Goal: Information Seeking & Learning: Check status

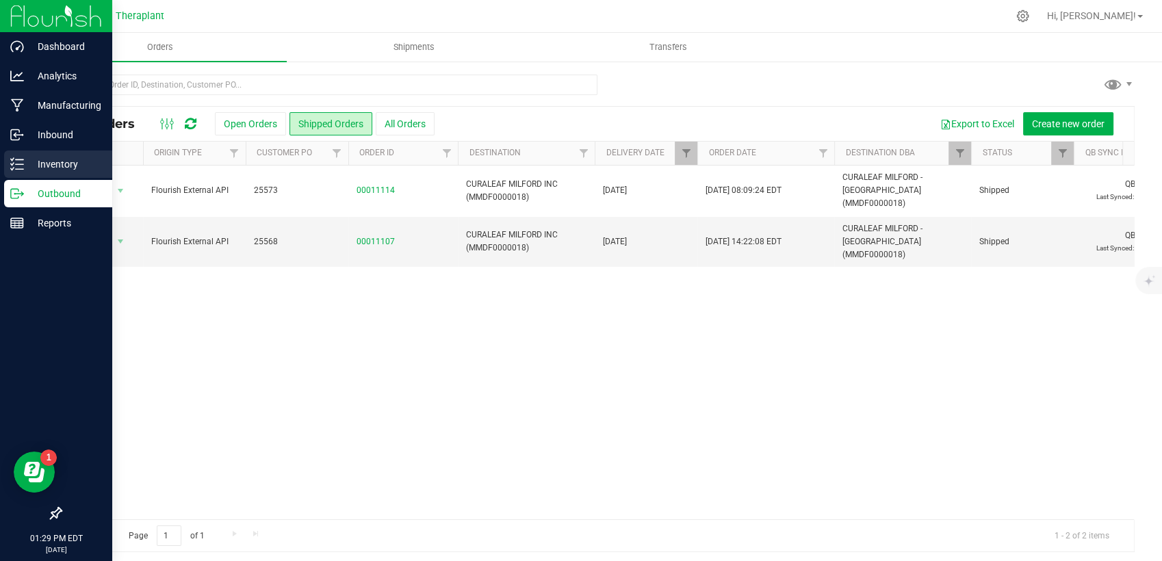
click at [34, 157] on p "Inventory" at bounding box center [65, 164] width 82 height 16
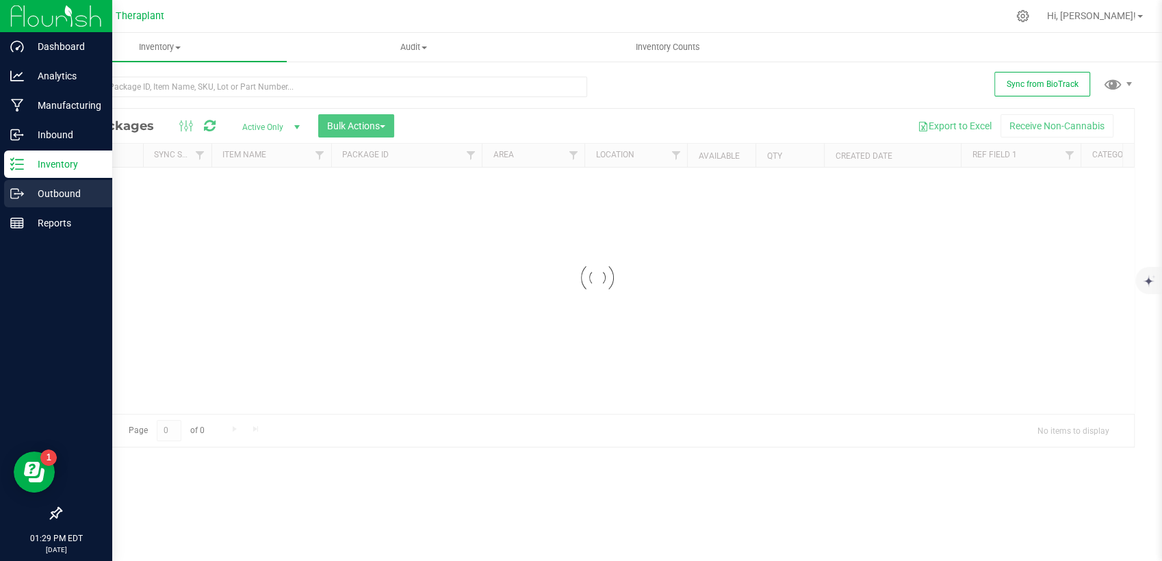
click at [21, 190] on icon at bounding box center [17, 194] width 14 height 14
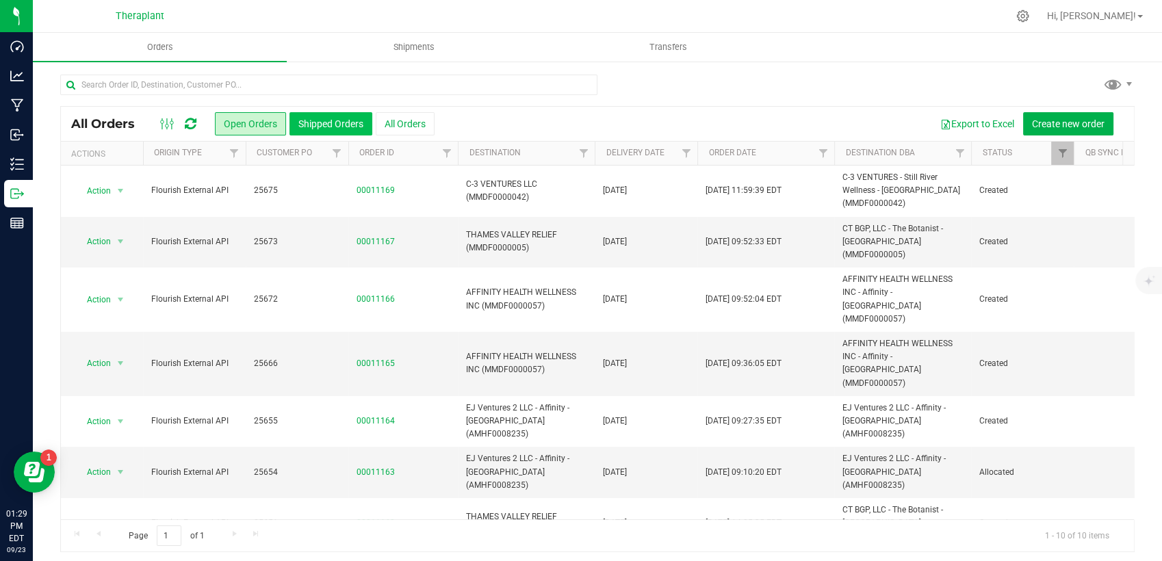
click at [363, 127] on button "Shipped Orders" at bounding box center [330, 123] width 83 height 23
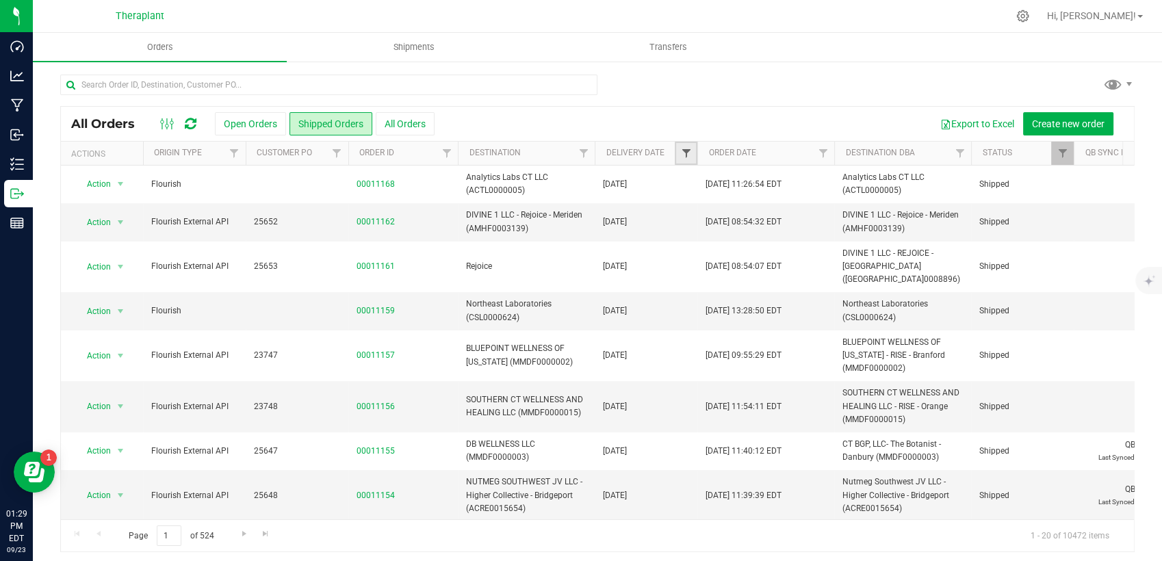
click at [688, 152] on span "Filter" at bounding box center [685, 153] width 11 height 11
click at [818, 235] on span "select" at bounding box center [812, 236] width 11 height 11
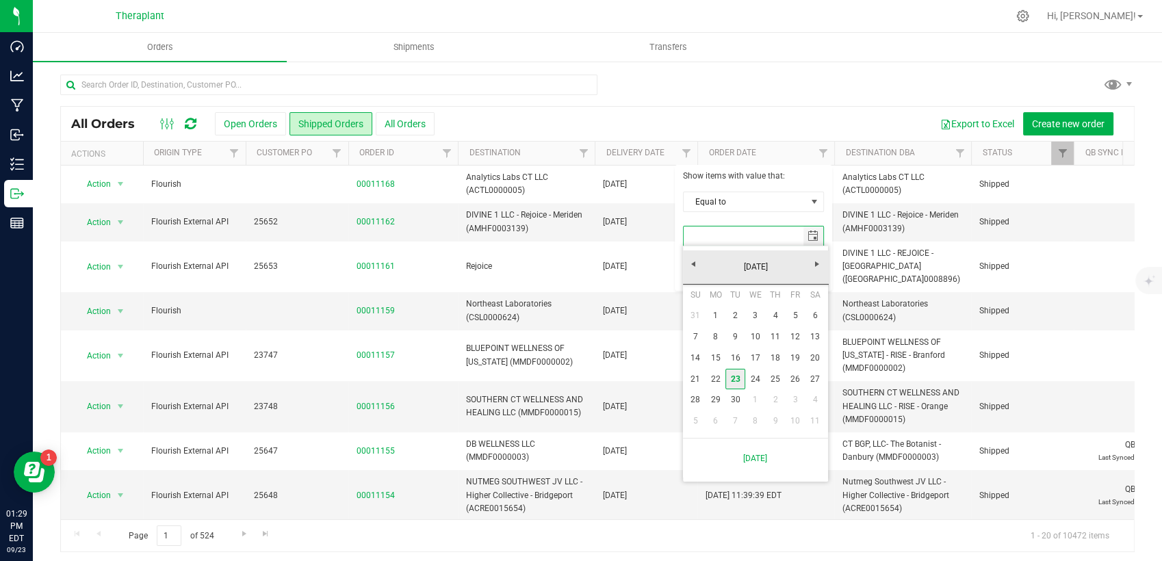
click at [732, 383] on link "23" at bounding box center [735, 379] width 20 height 21
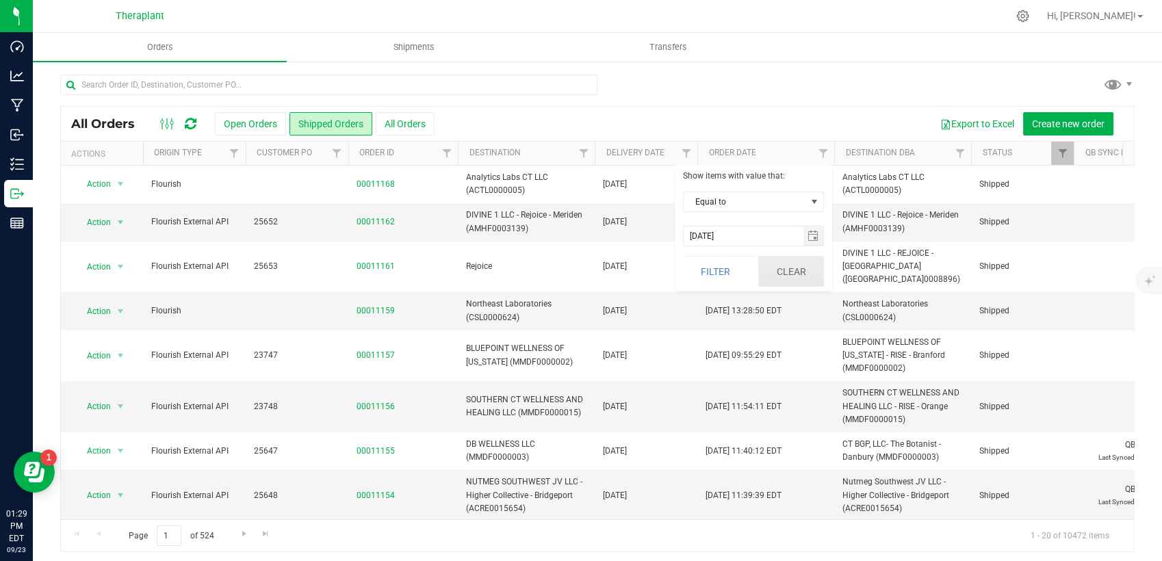
click at [795, 275] on button "Clear" at bounding box center [791, 272] width 66 height 30
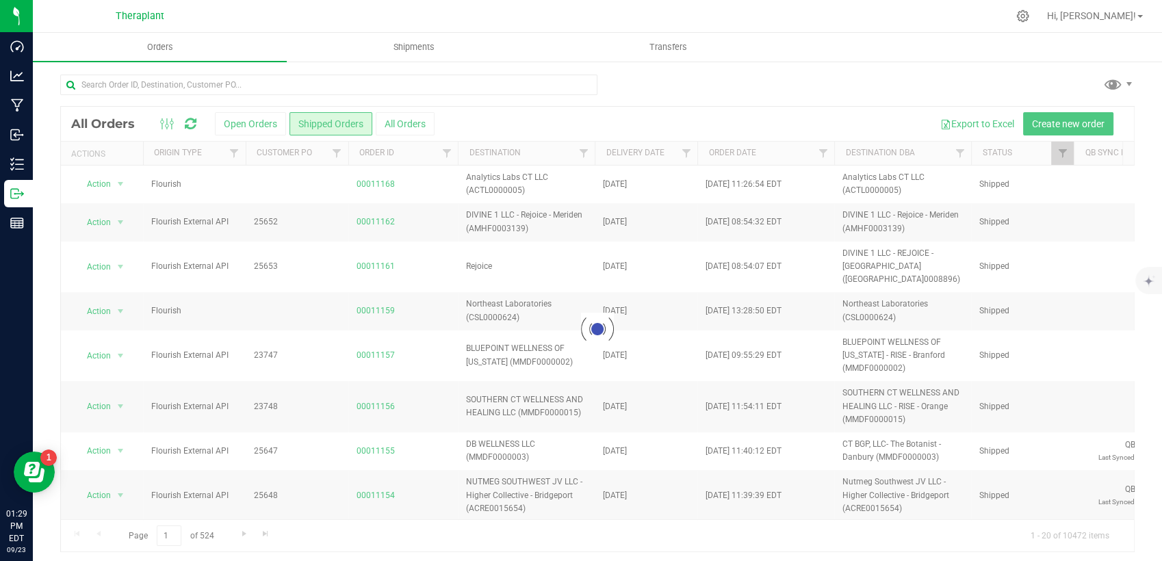
click at [685, 153] on div at bounding box center [597, 329] width 1073 height 445
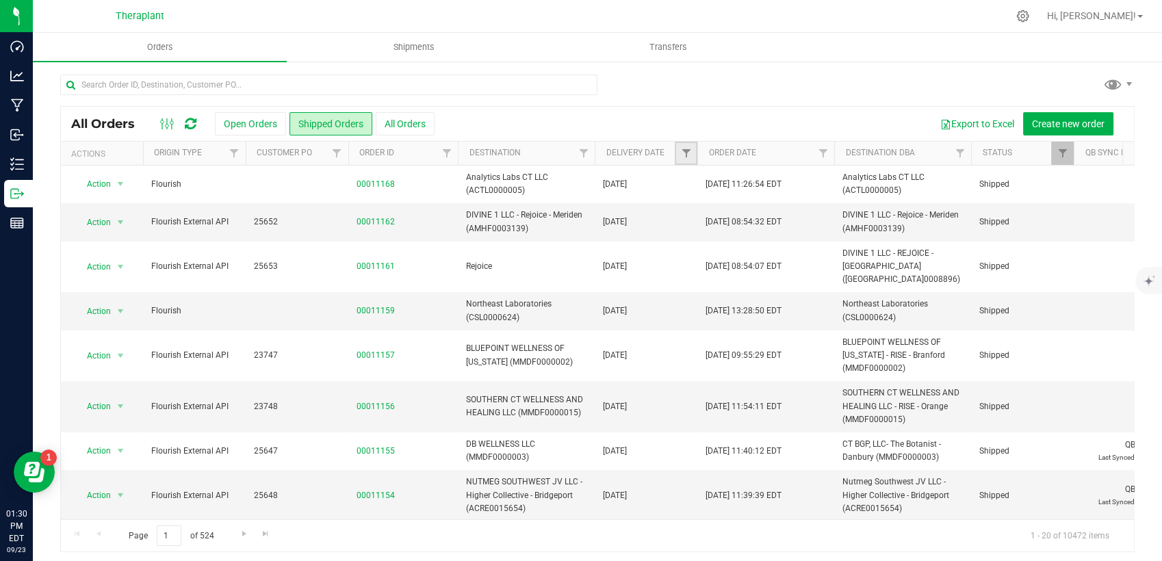
click at [690, 162] on link "Filter" at bounding box center [686, 153] width 23 height 23
click at [817, 242] on span "select" at bounding box center [813, 235] width 20 height 19
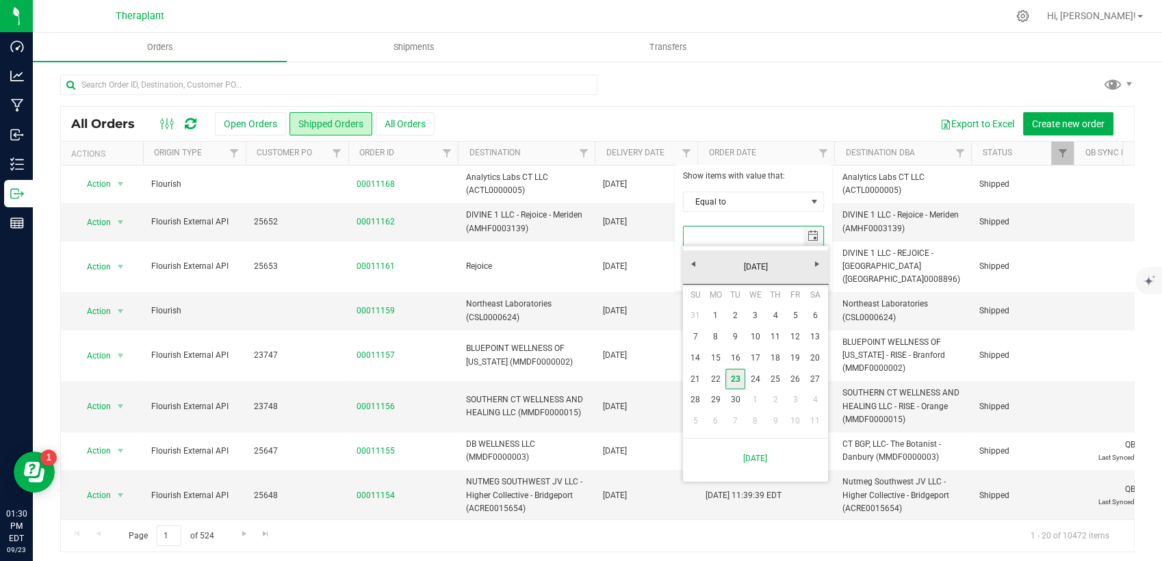
click at [728, 384] on link "23" at bounding box center [735, 379] width 20 height 21
type input "[DATE]"
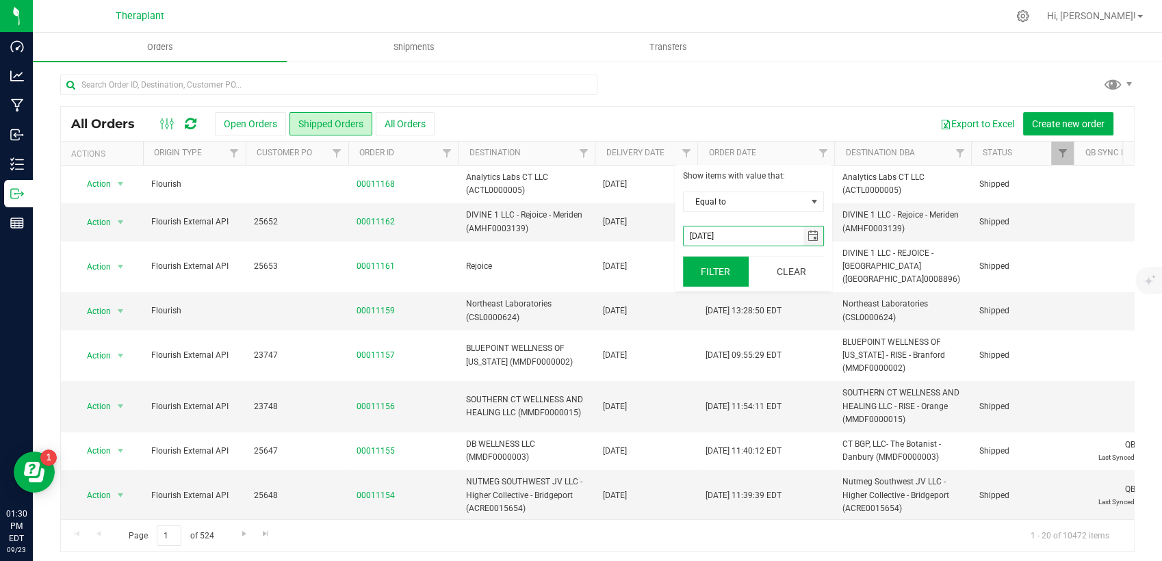
click at [712, 277] on button "Filter" at bounding box center [716, 272] width 66 height 30
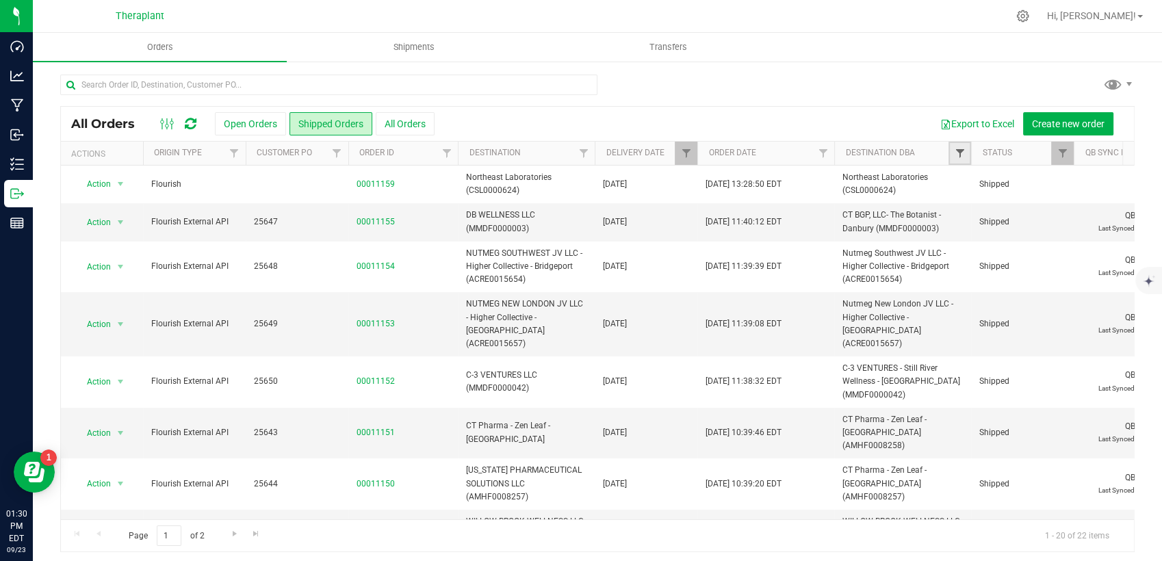
click at [963, 157] on span "Filter" at bounding box center [959, 153] width 11 height 11
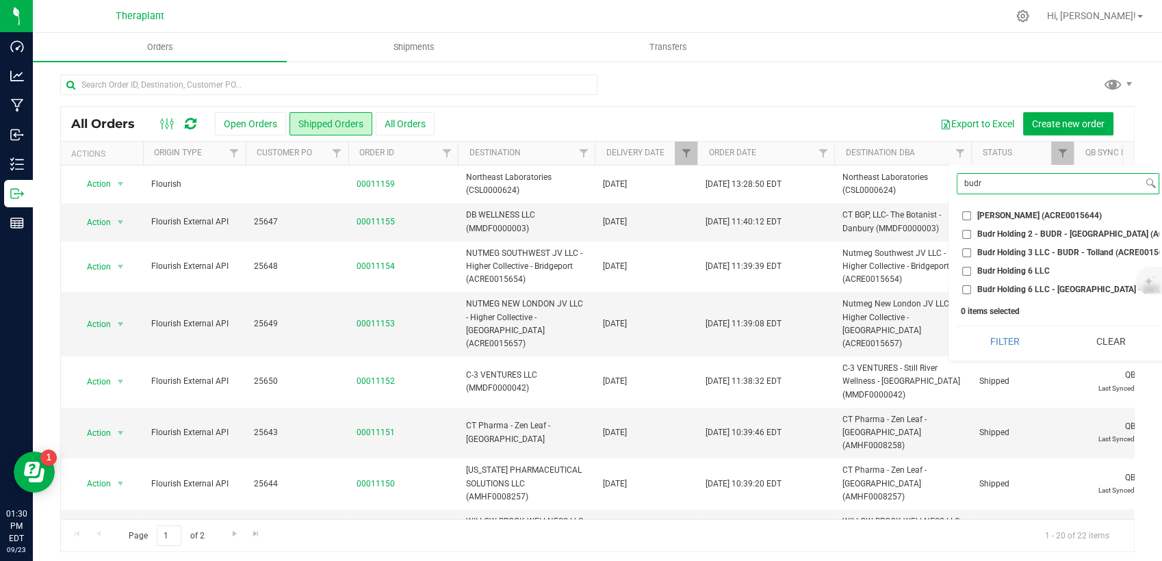
type input "budr"
click at [1015, 213] on span "[PERSON_NAME] (ACRE0015644)" at bounding box center [1039, 215] width 125 height 8
click at [971, 213] on input "[PERSON_NAME] (ACRE0015644)" at bounding box center [966, 215] width 9 height 9
checkbox input "true"
click at [999, 343] on button "Filter" at bounding box center [1005, 341] width 96 height 30
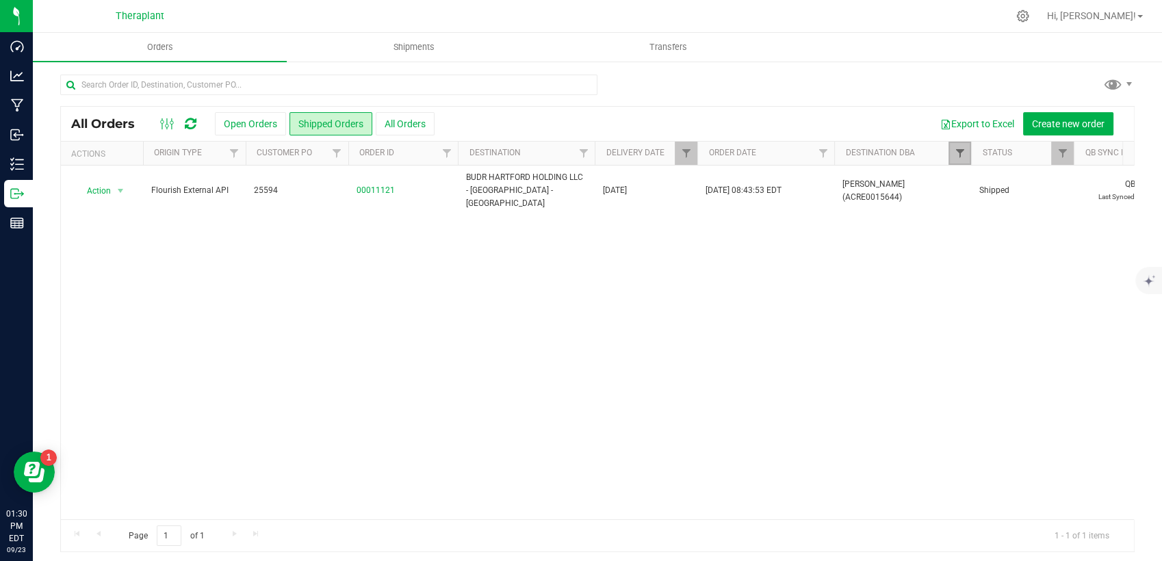
click at [959, 151] on span "Filter" at bounding box center [959, 153] width 11 height 11
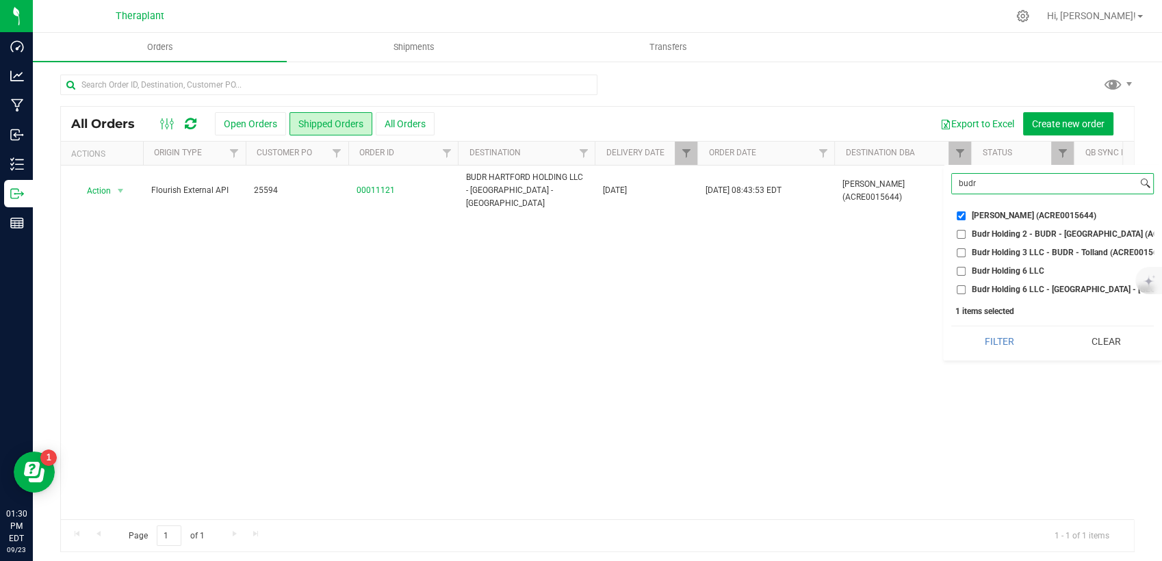
click at [999, 183] on input "budr" at bounding box center [1044, 184] width 185 height 20
click at [1089, 357] on button "Clear" at bounding box center [1105, 341] width 96 height 30
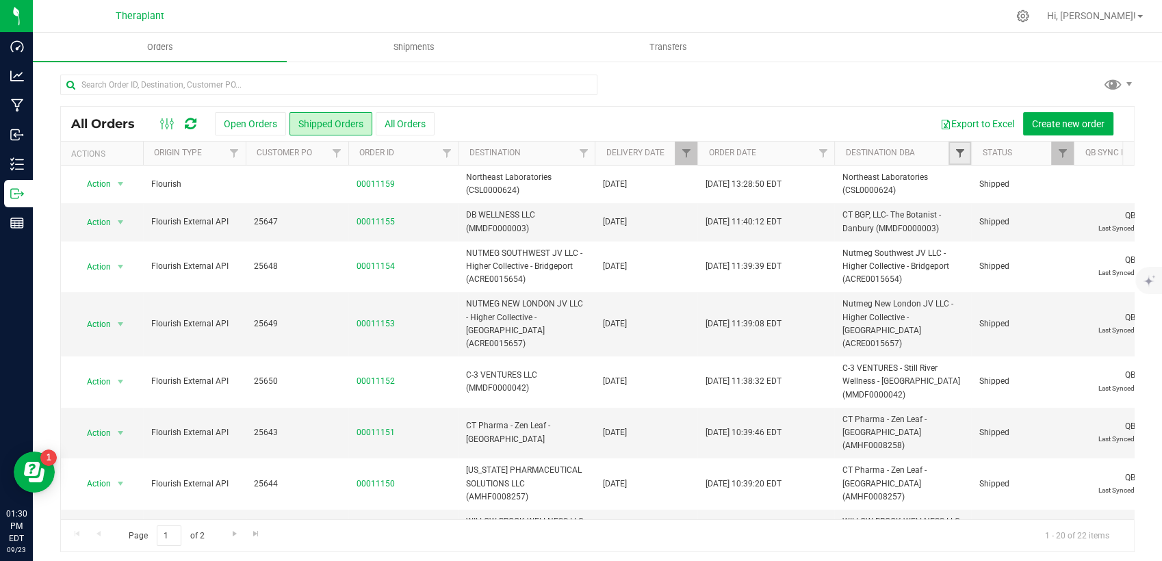
click at [958, 154] on span "Filter" at bounding box center [959, 153] width 11 height 11
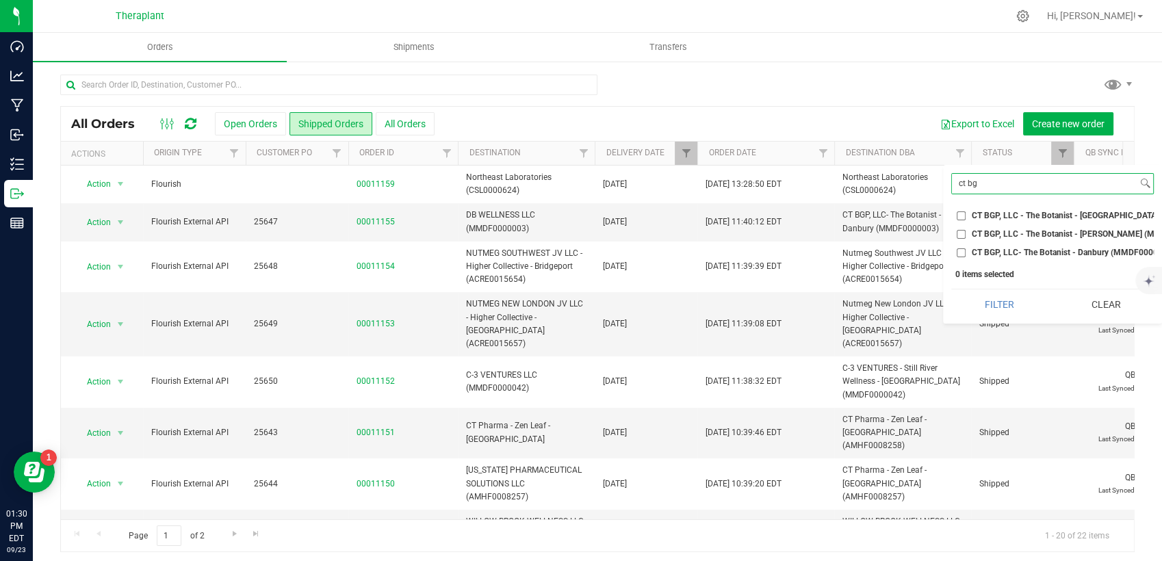
type input "ct bg"
click at [974, 250] on span "CT BGP, LLC- The Botanist - Danbury (MMDF0000003)" at bounding box center [1073, 252] width 203 height 8
click at [966, 250] on input "CT BGP, LLC- The Botanist - Danbury (MMDF0000003)" at bounding box center [961, 252] width 9 height 9
checkbox input "true"
click at [992, 314] on button "Filter" at bounding box center [999, 304] width 96 height 30
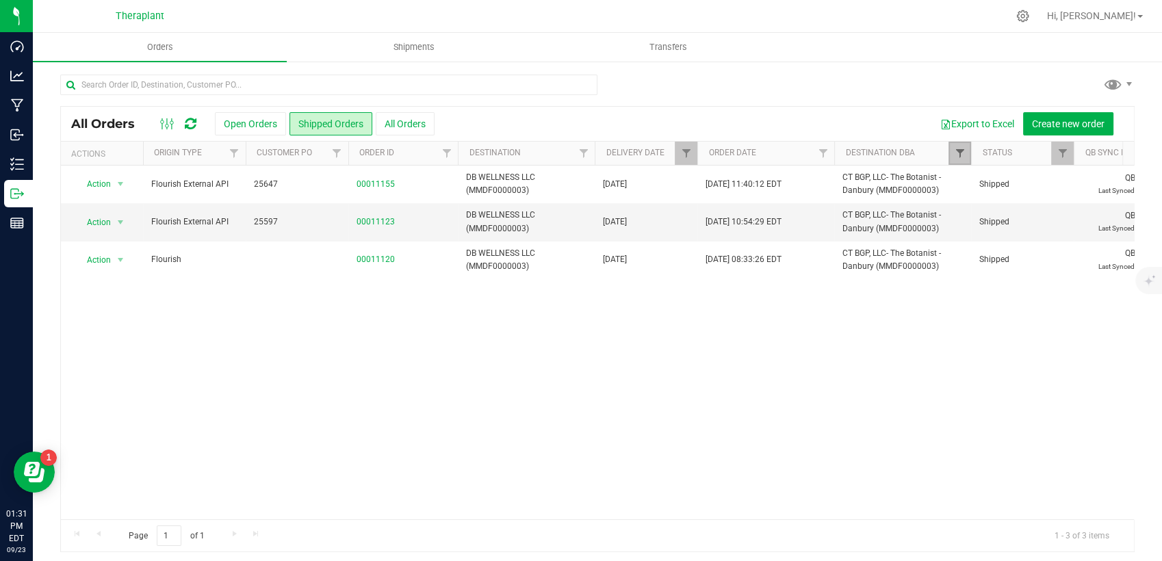
click at [961, 152] on span "Filter" at bounding box center [959, 153] width 11 height 11
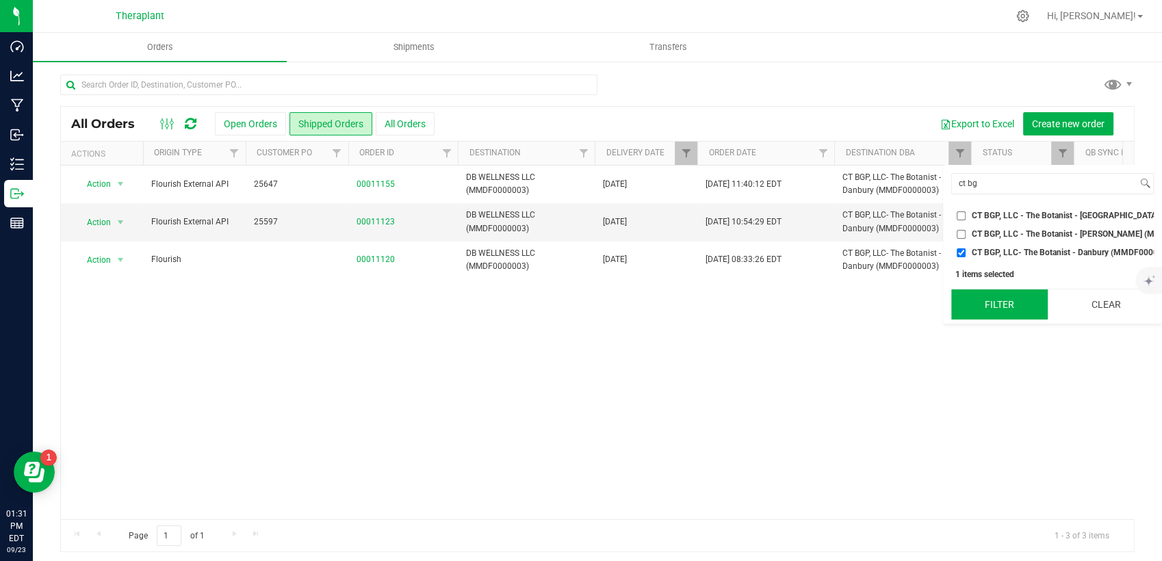
click at [995, 320] on button "Filter" at bounding box center [999, 304] width 96 height 30
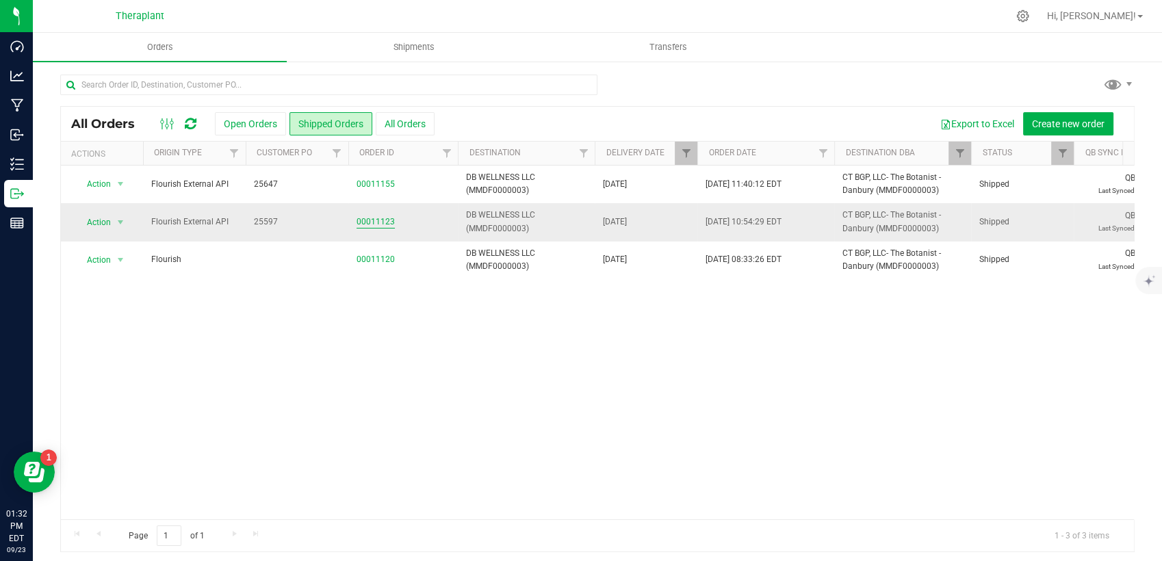
click at [383, 223] on link "00011123" at bounding box center [376, 222] width 38 height 13
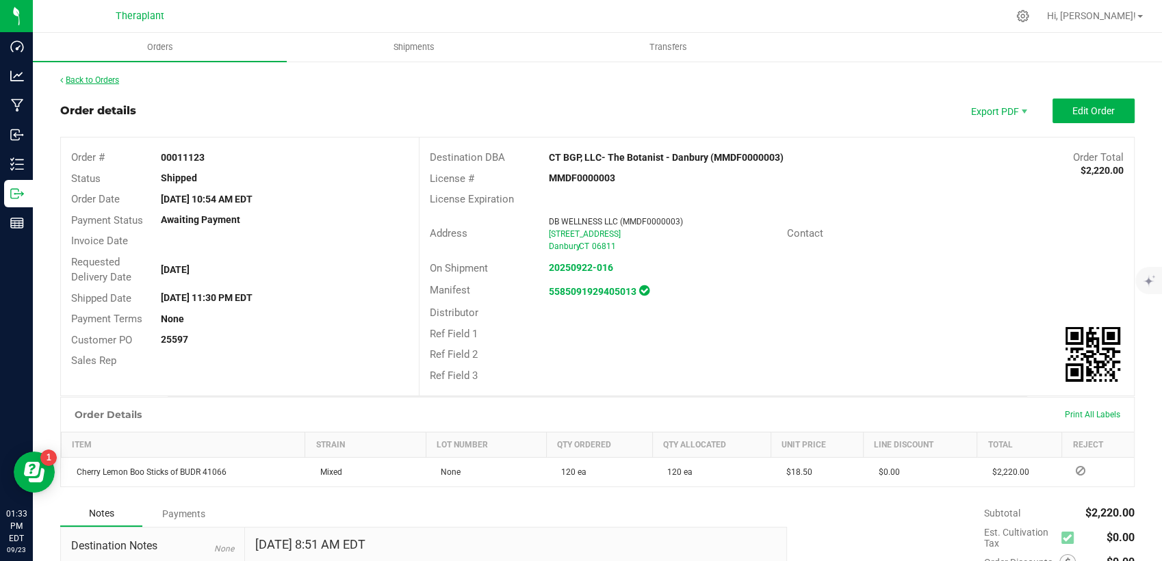
click at [99, 81] on link "Back to Orders" at bounding box center [89, 80] width 59 height 10
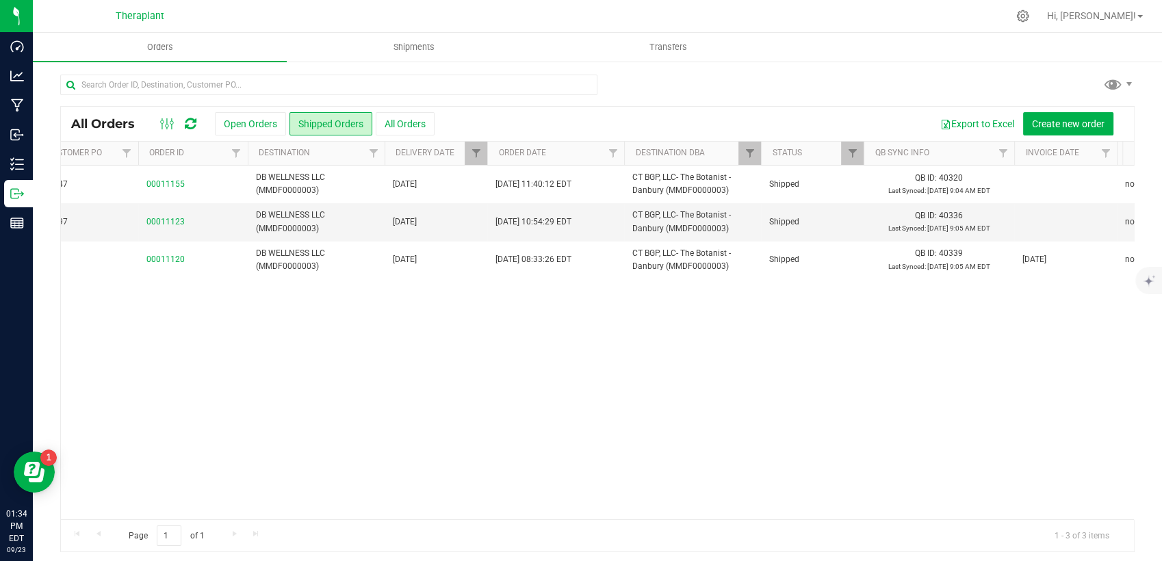
scroll to position [0, 117]
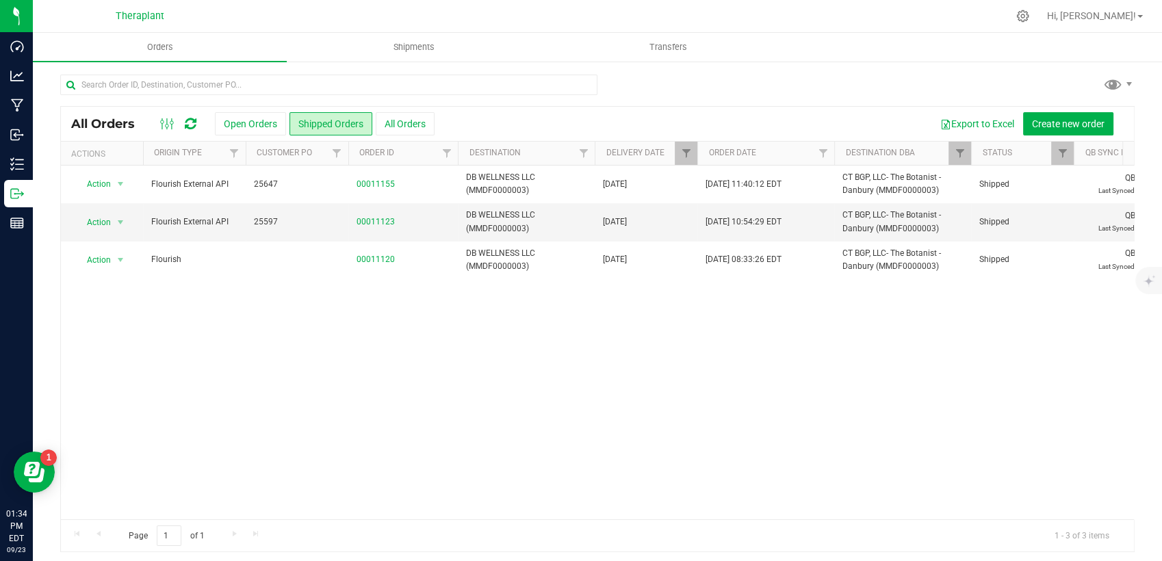
click at [695, 154] on div at bounding box center [698, 154] width 6 height 24
click at [690, 156] on span "Filter" at bounding box center [685, 153] width 11 height 11
click at [776, 265] on button "Clear" at bounding box center [791, 272] width 66 height 30
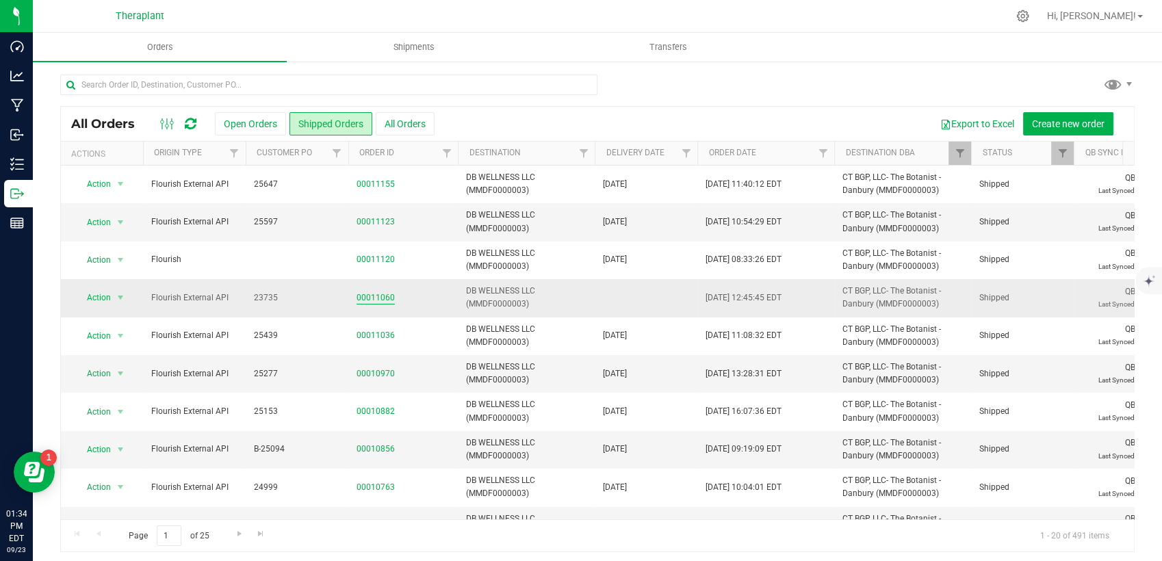
click at [373, 293] on link "00011060" at bounding box center [376, 298] width 38 height 13
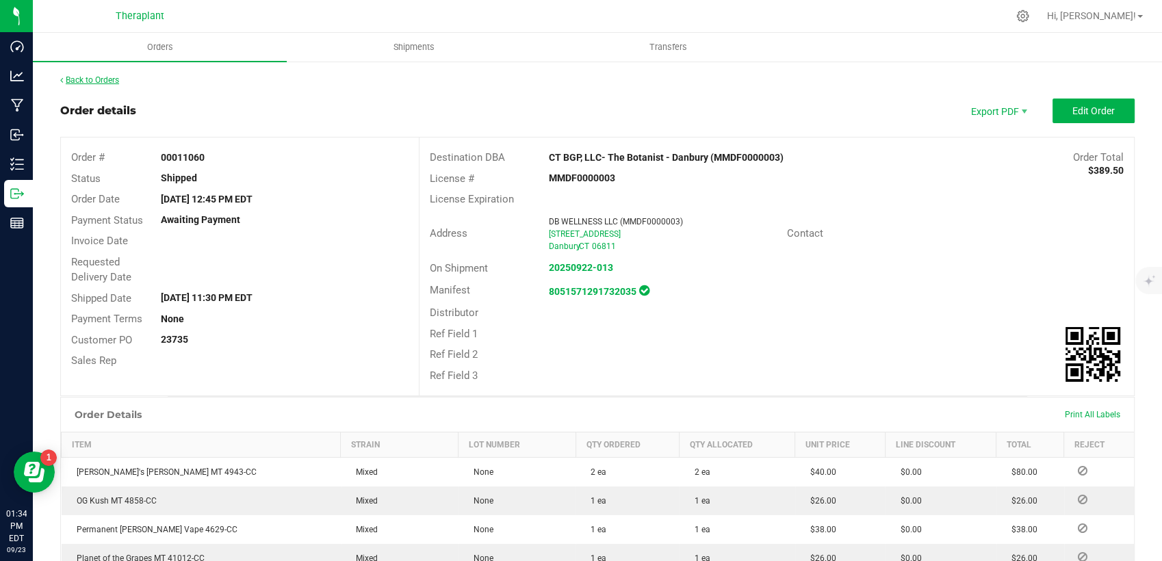
click at [99, 77] on link "Back to Orders" at bounding box center [89, 80] width 59 height 10
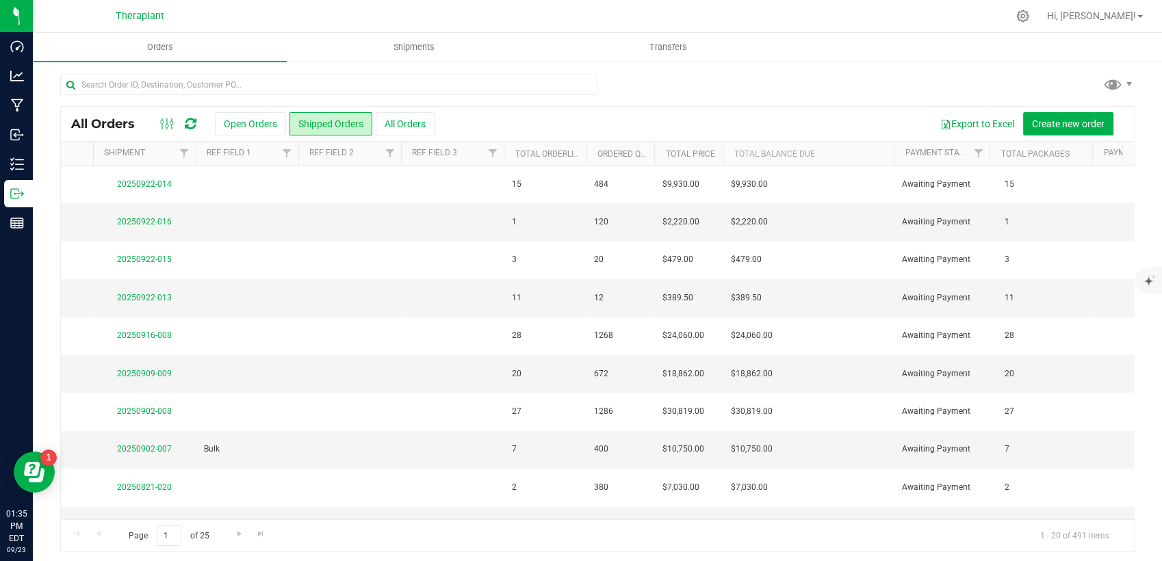
scroll to position [0, 1343]
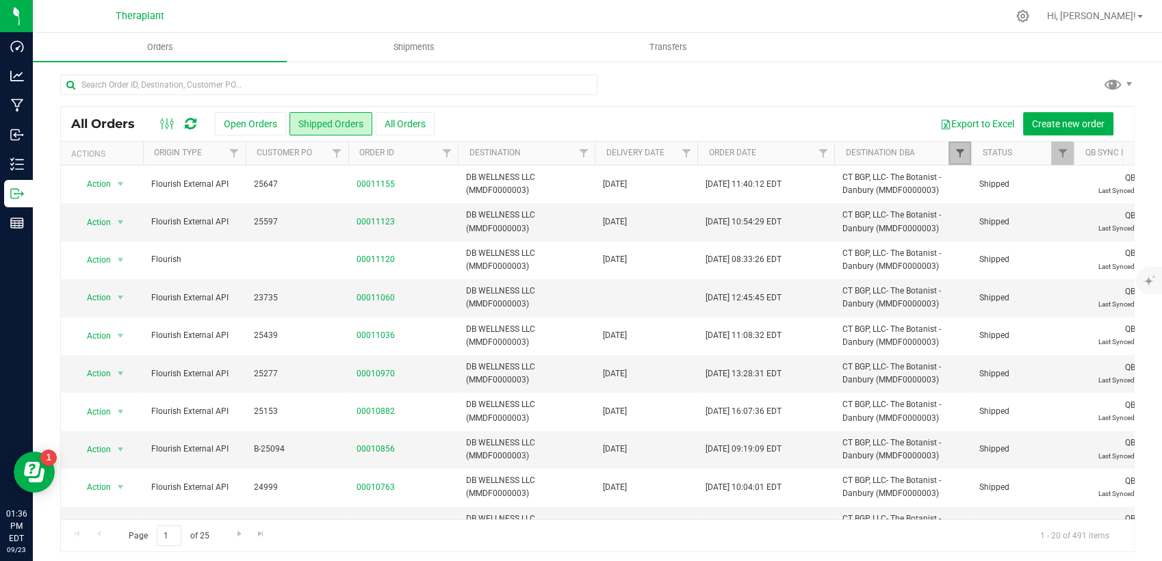
click at [961, 149] on span "Filter" at bounding box center [959, 153] width 11 height 11
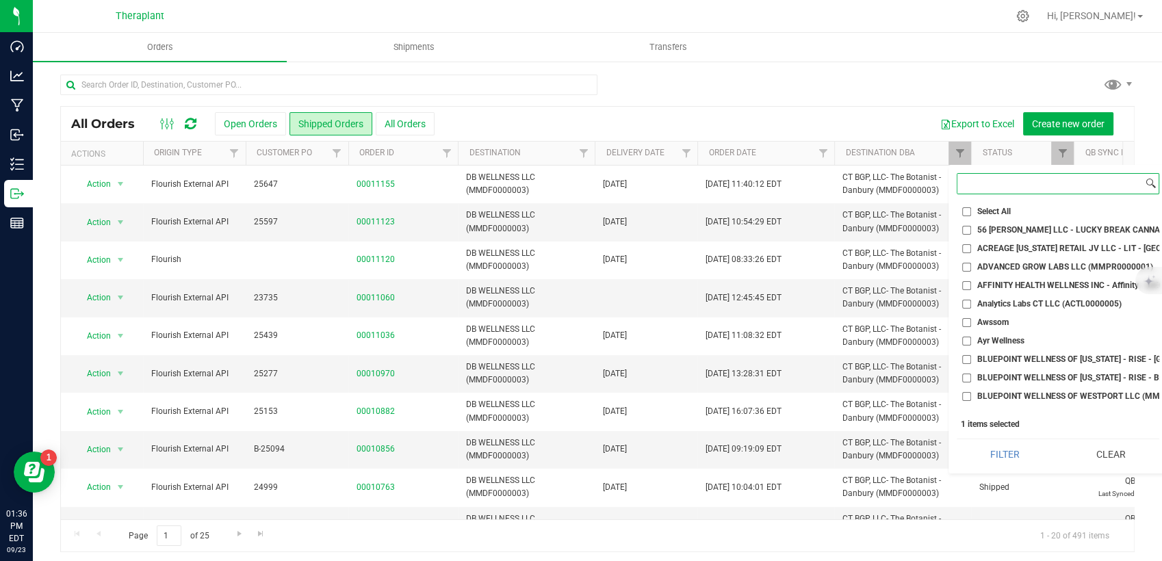
click at [984, 182] on input at bounding box center [1049, 184] width 185 height 20
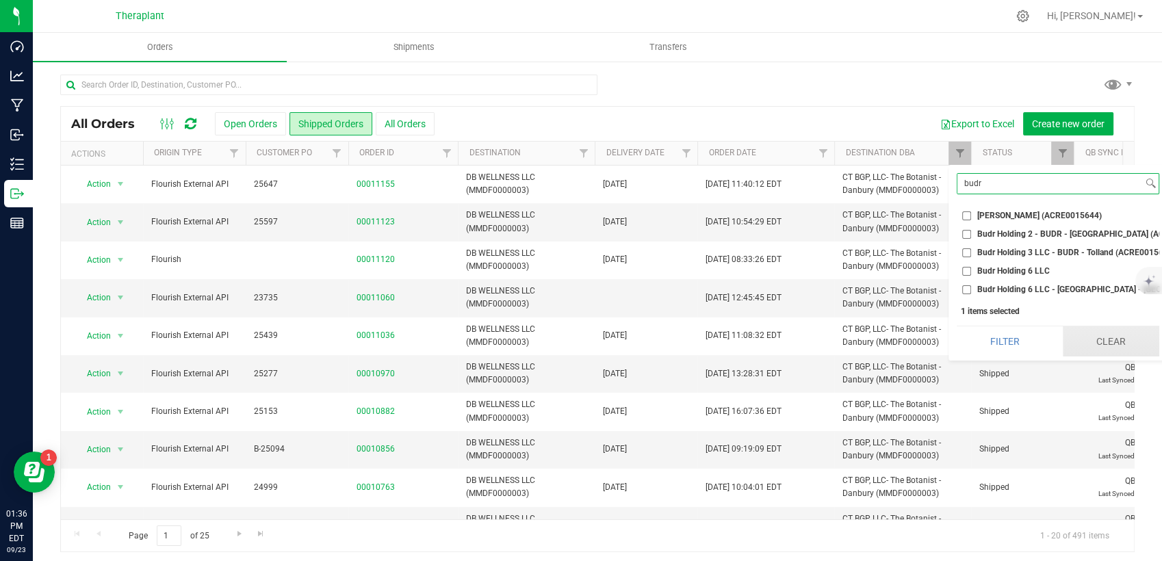
type input "budr"
click at [1100, 342] on button "Clear" at bounding box center [1111, 341] width 96 height 30
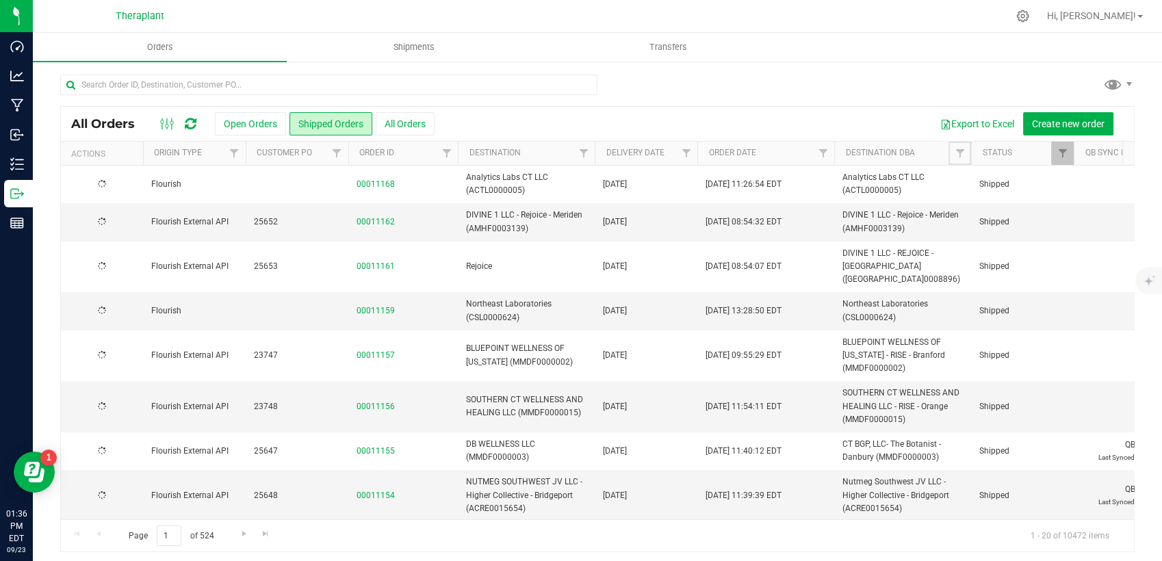
click at [958, 153] on span "Filter" at bounding box center [959, 153] width 11 height 11
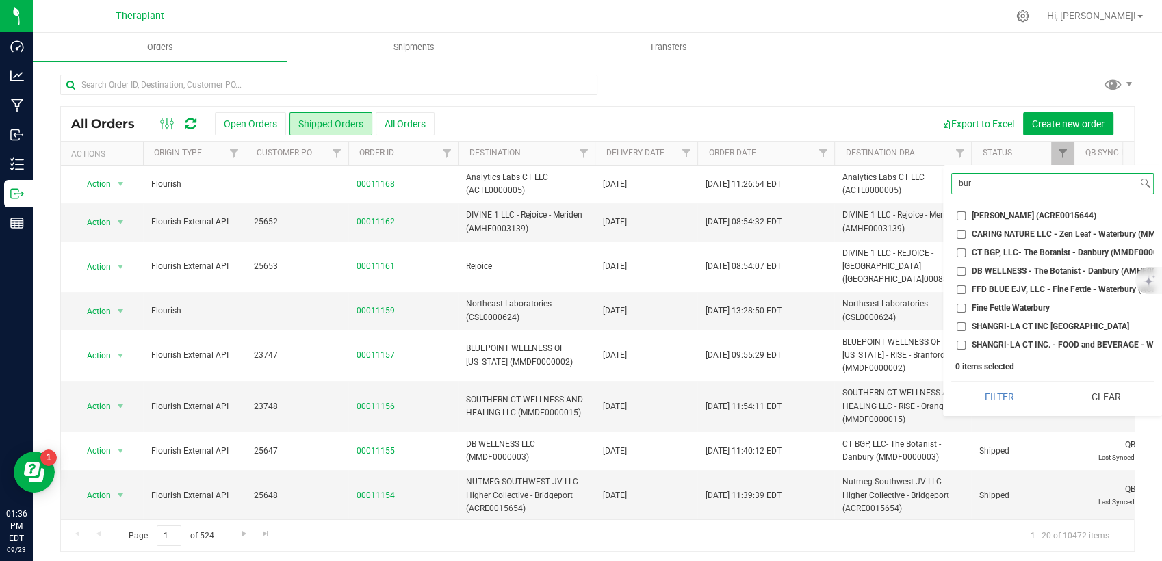
type input "bur"
click at [994, 216] on span "[PERSON_NAME] (ACRE0015644)" at bounding box center [1034, 215] width 125 height 8
click at [966, 216] on input "[PERSON_NAME] (ACRE0015644)" at bounding box center [961, 215] width 9 height 9
checkbox input "true"
click at [997, 268] on span "DB WELLNESS - The Botanist - Danbury (AMHF0008268)" at bounding box center [1077, 271] width 211 height 8
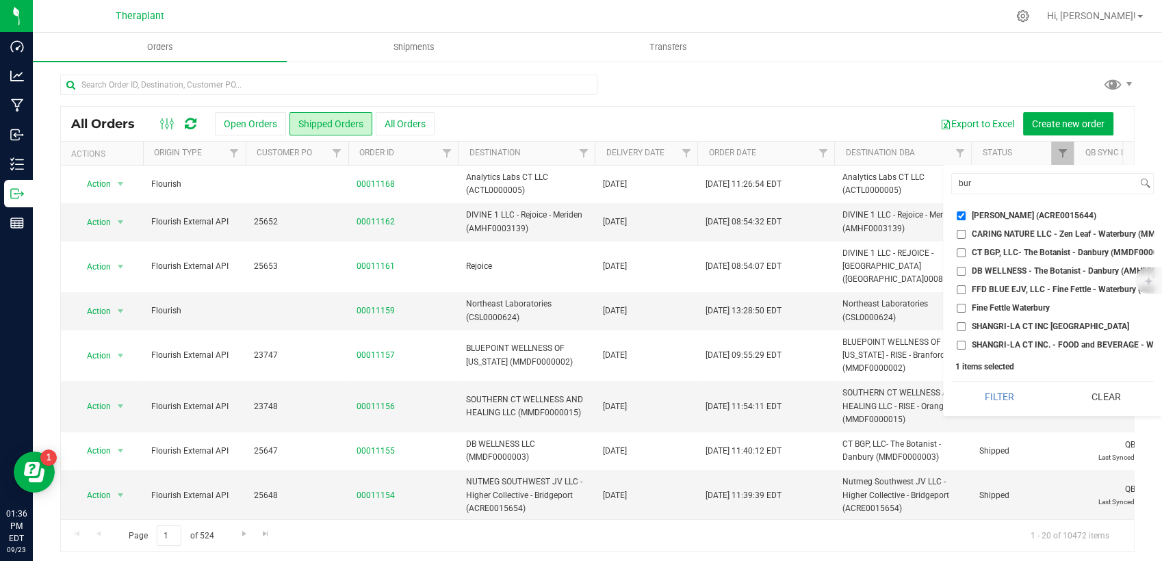
click at [966, 268] on input "DB WELLNESS - The Botanist - Danbury (AMHF0008268)" at bounding box center [961, 271] width 9 height 9
checkbox input "true"
click at [1003, 407] on button "Filter" at bounding box center [999, 397] width 96 height 30
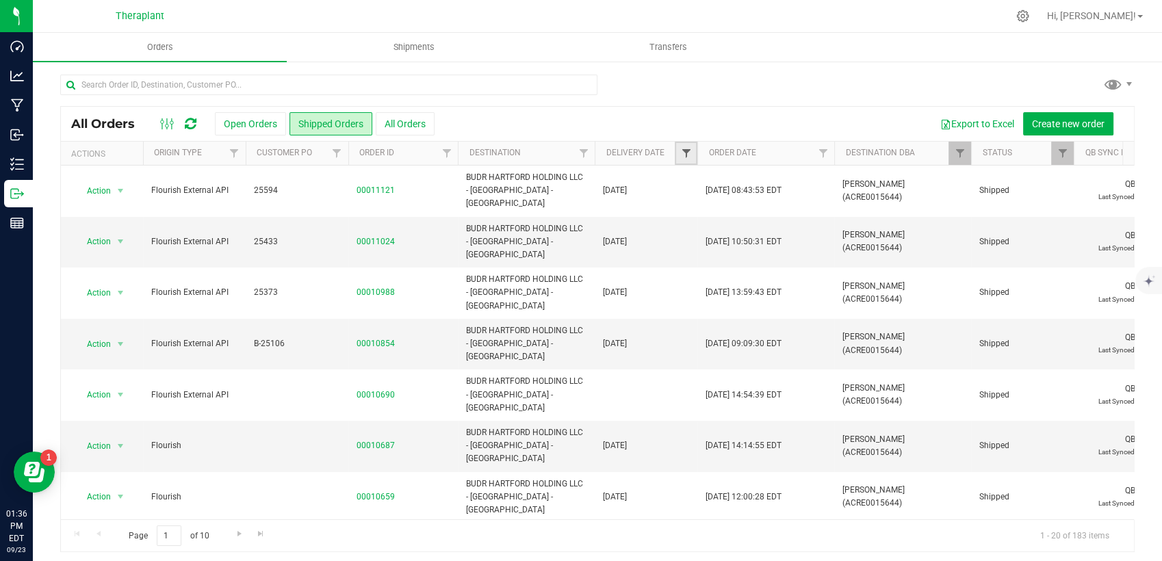
click at [690, 157] on span "Filter" at bounding box center [685, 153] width 11 height 11
click at [815, 237] on span "select" at bounding box center [812, 236] width 11 height 11
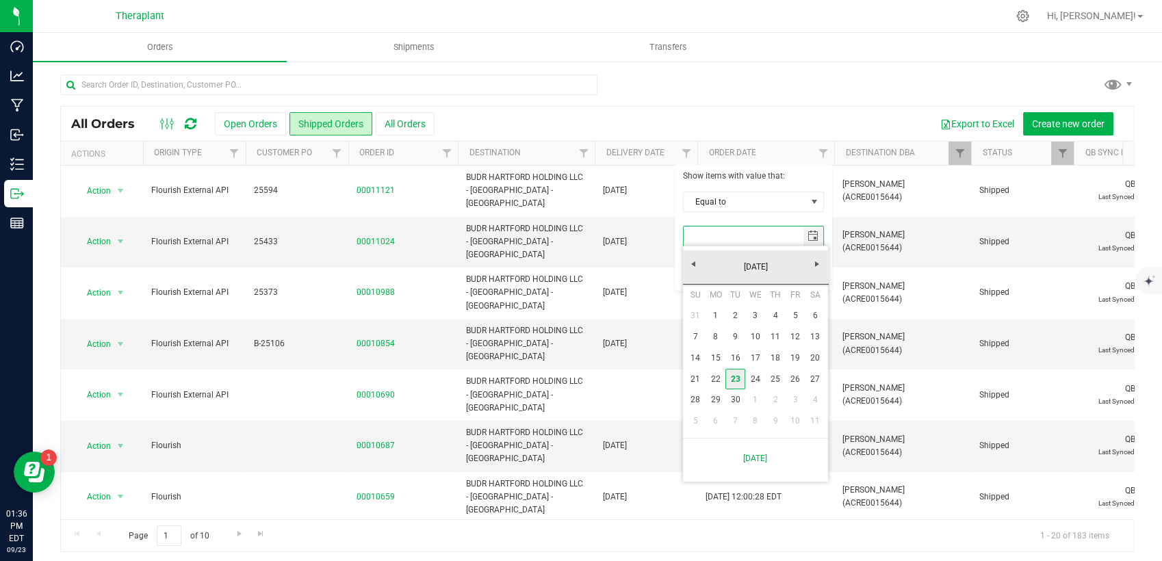
click at [740, 376] on link "23" at bounding box center [735, 379] width 20 height 21
type input "[DATE]"
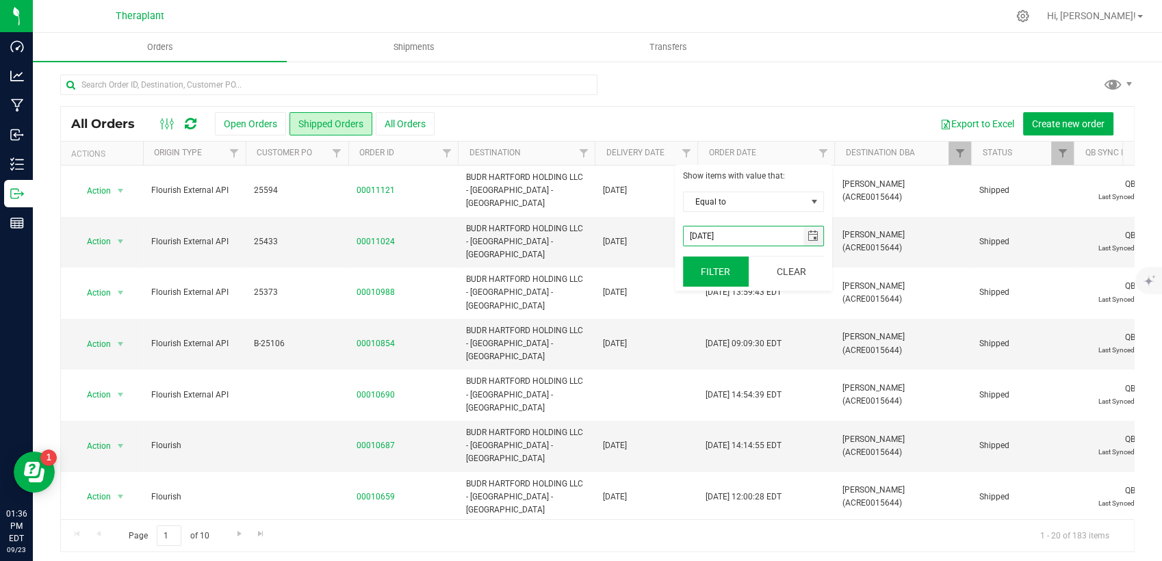
click at [723, 271] on button "Filter" at bounding box center [716, 272] width 66 height 30
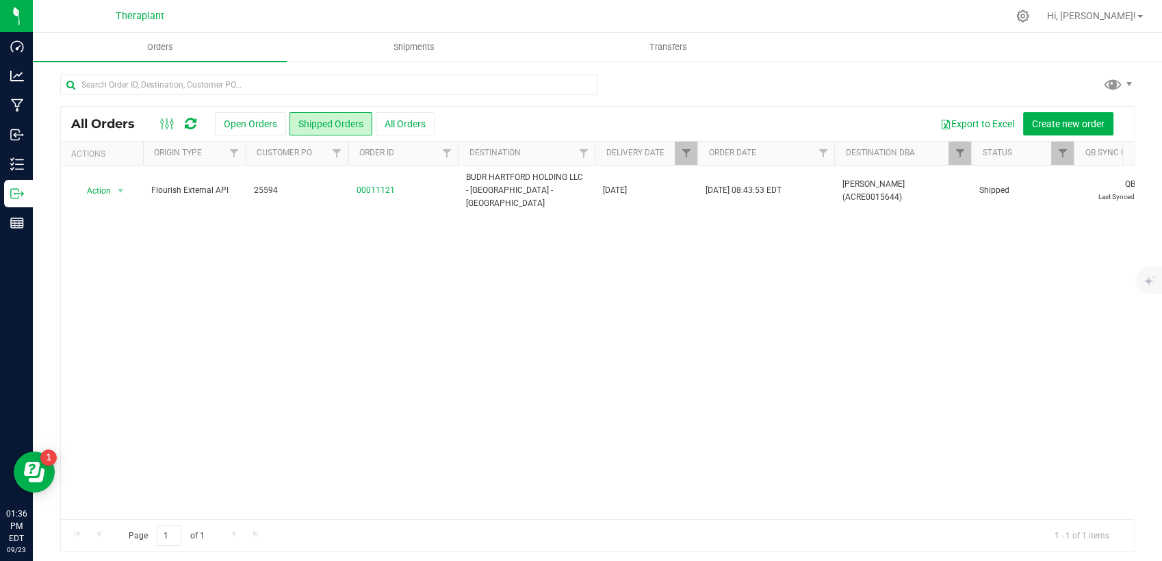
drag, startPoint x: 435, startPoint y: 505, endPoint x: 568, endPoint y: 494, distance: 133.2
click at [568, 494] on div "Action Action Clone order Mark as fully paid Order audit log Print COAs (single…" at bounding box center [597, 343] width 1073 height 354
click at [963, 156] on span "Filter" at bounding box center [959, 153] width 11 height 11
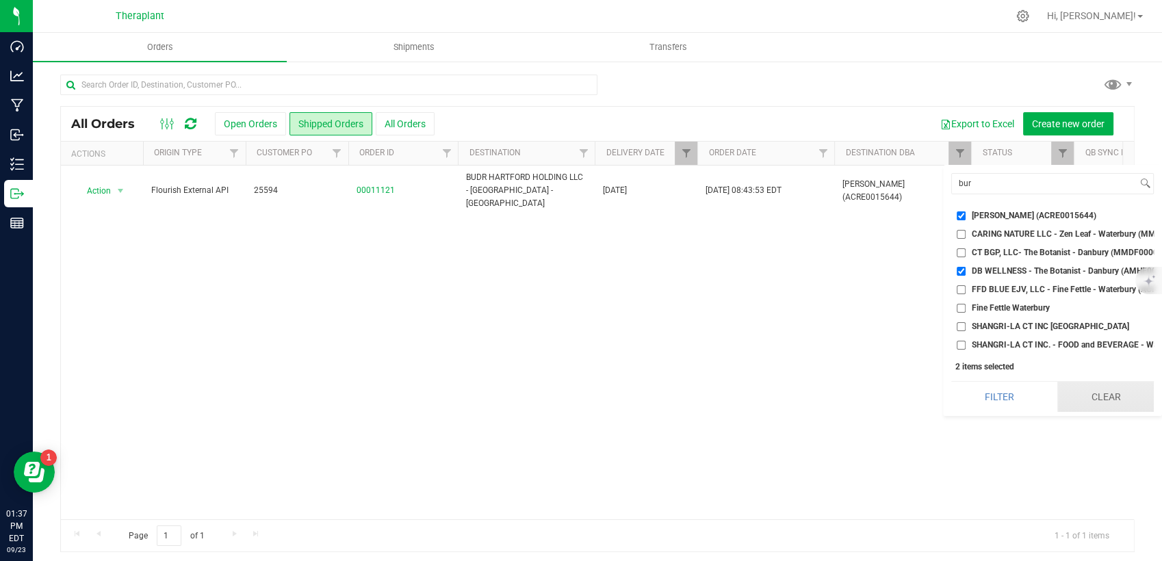
click at [1117, 412] on button "Clear" at bounding box center [1105, 397] width 96 height 30
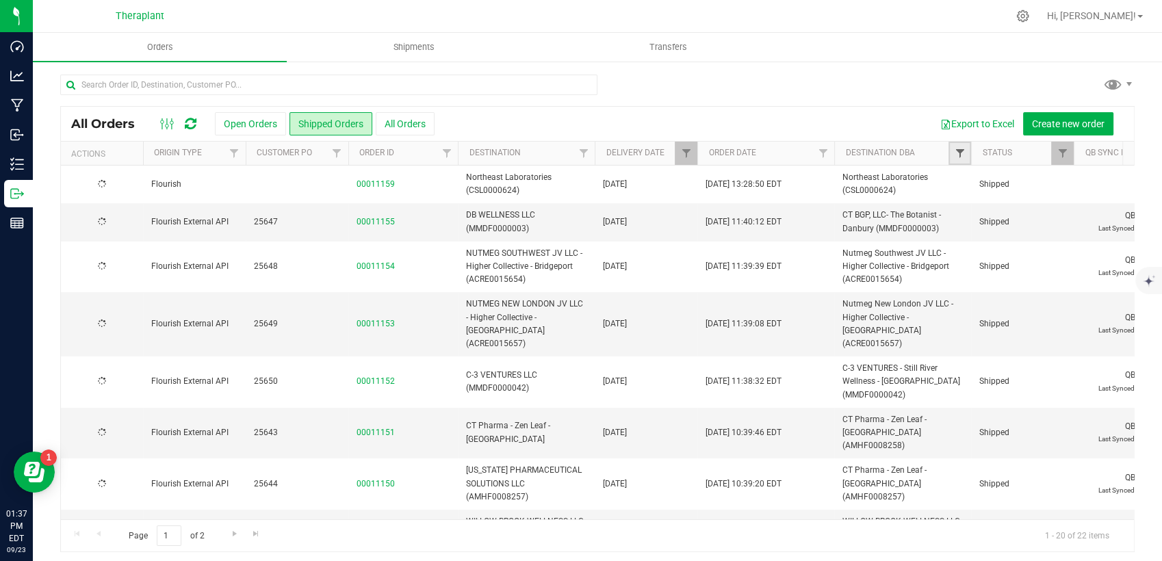
click at [959, 155] on span "Filter" at bounding box center [959, 153] width 11 height 11
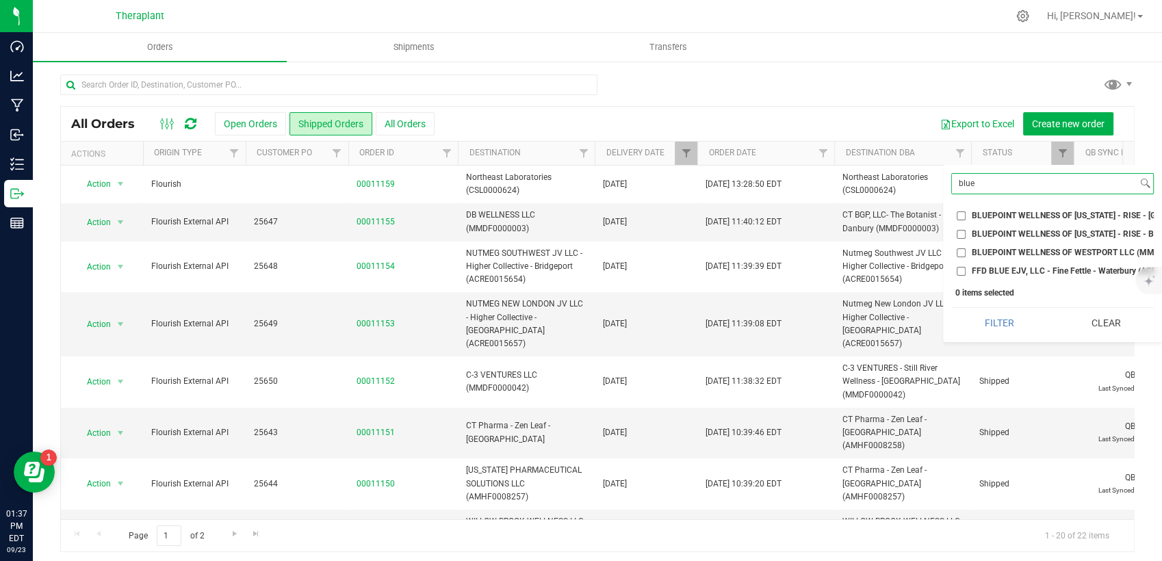
type input "blue"
click at [1003, 250] on span "BLUEPOINT WELLNESS OF WESTPORT LLC (MMDF0000029)" at bounding box center [1086, 252] width 229 height 8
click at [966, 250] on input "BLUEPOINT WELLNESS OF WESTPORT LLC (MMDF0000029)" at bounding box center [961, 252] width 9 height 9
checkbox input "true"
click at [1005, 337] on button "Filter" at bounding box center [999, 323] width 96 height 30
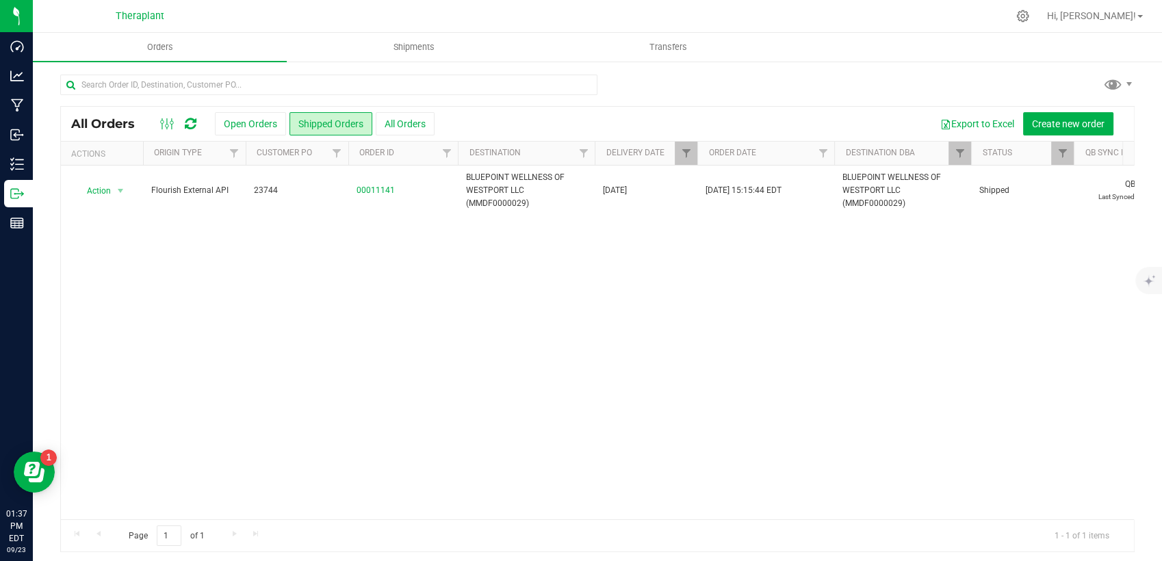
click at [972, 147] on div at bounding box center [971, 154] width 6 height 24
click at [958, 155] on span "Filter" at bounding box center [959, 153] width 11 height 11
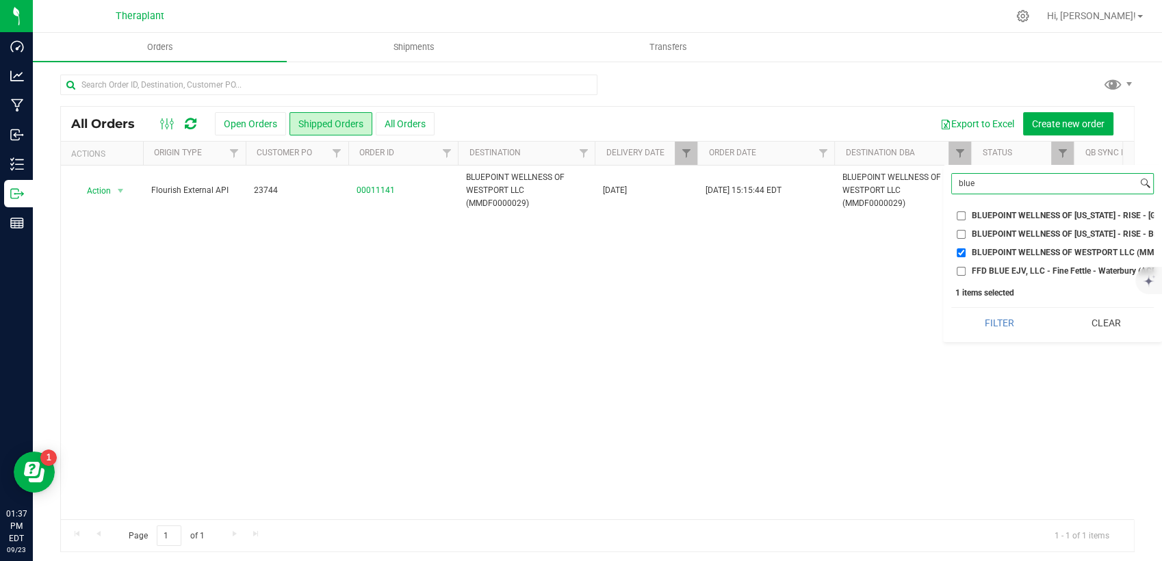
click at [1022, 183] on input "blue" at bounding box center [1044, 184] width 185 height 20
click at [1022, 182] on input "blue" at bounding box center [1044, 184] width 185 height 20
type input "m"
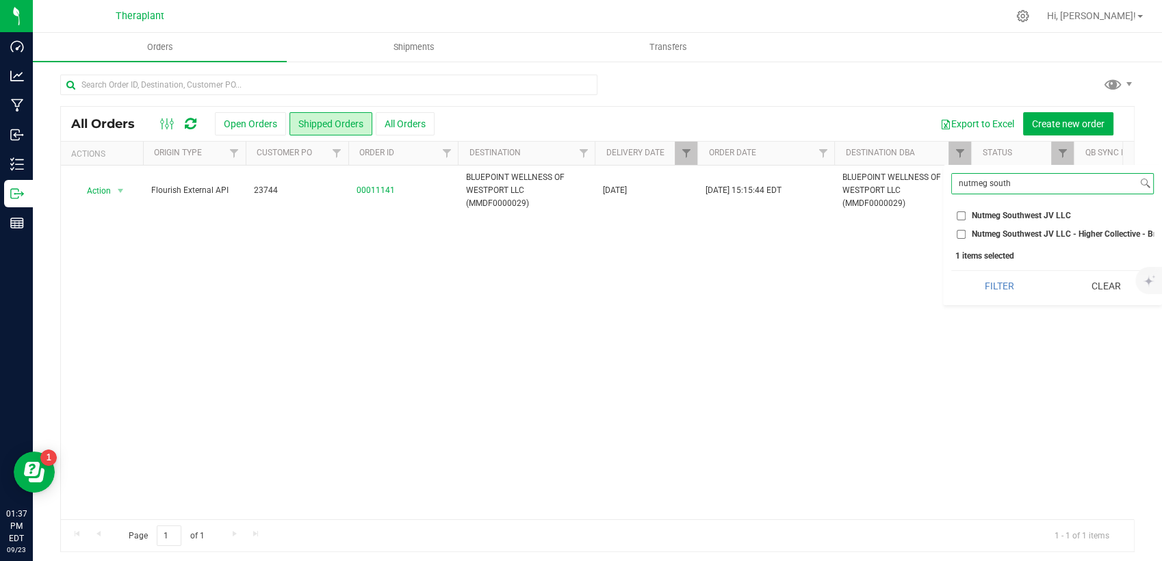
type input "nutmeg south"
click at [990, 227] on li "Nutmeg Southwest JV LLC - Higher Collective - Bridgeport (ACRE0015654)" at bounding box center [1052, 234] width 203 height 14
click at [991, 230] on span "Nutmeg Southwest JV LLC - Higher Collective - Bridgeport (ACRE0015654)" at bounding box center [1110, 234] width 277 height 8
click at [966, 230] on input "Nutmeg Southwest JV LLC - Higher Collective - Bridgeport (ACRE0015654)" at bounding box center [961, 234] width 9 height 9
checkbox input "true"
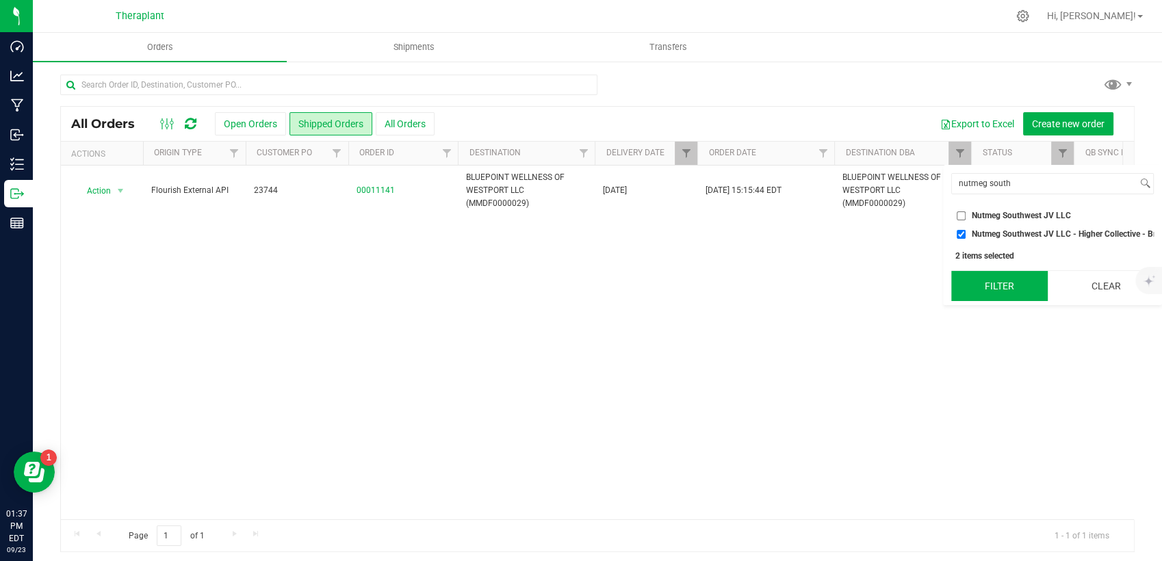
click at [1005, 300] on button "Filter" at bounding box center [999, 286] width 96 height 30
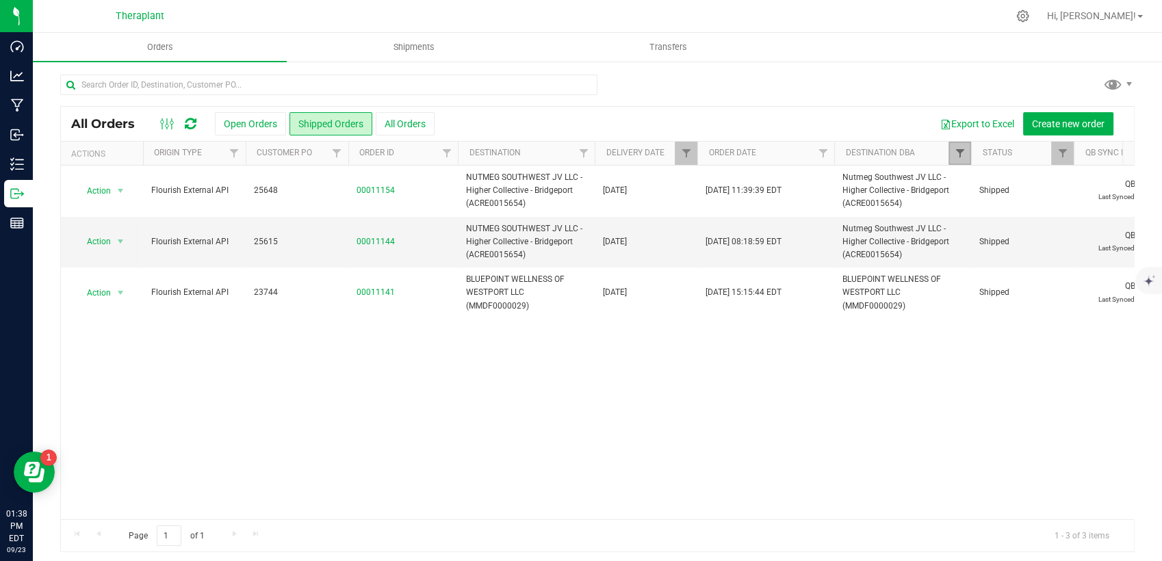
click at [956, 155] on span "Filter" at bounding box center [959, 153] width 11 height 11
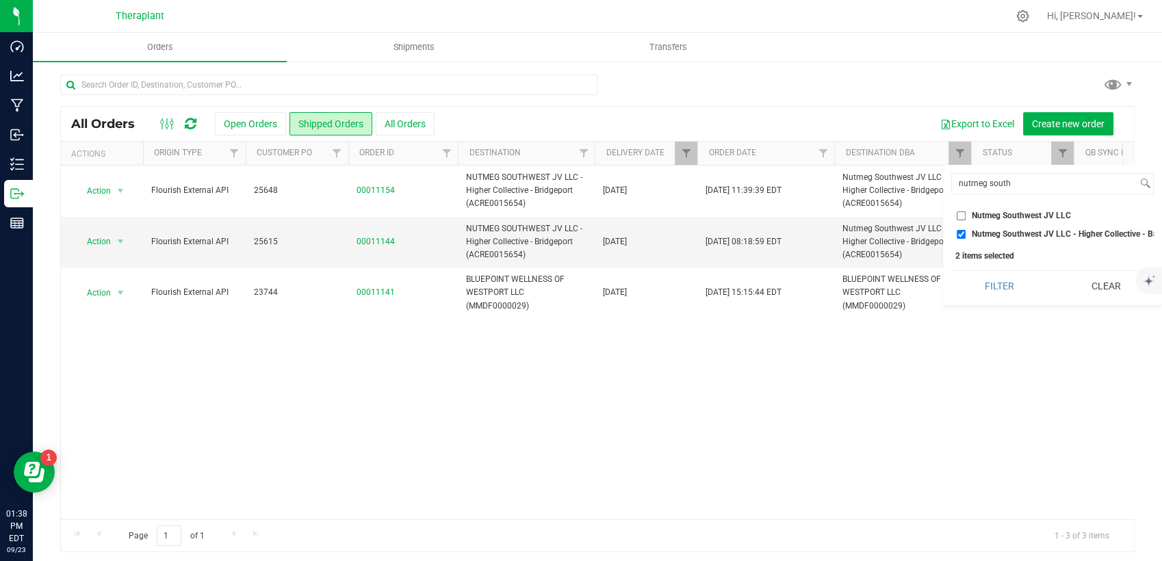
click at [1088, 297] on button "Clear" at bounding box center [1105, 286] width 96 height 30
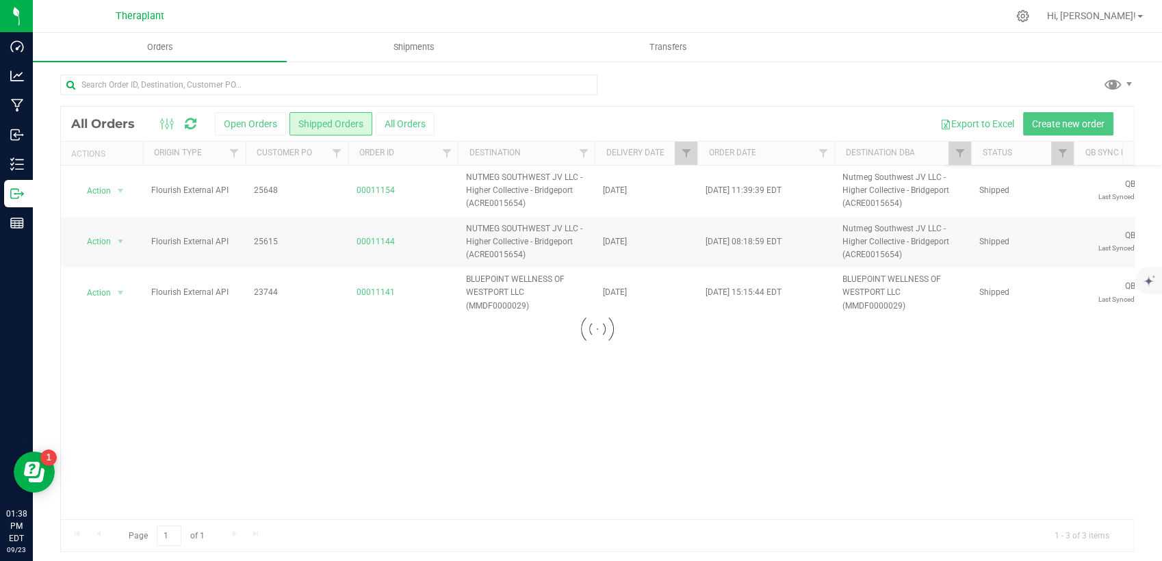
checkbox input "false"
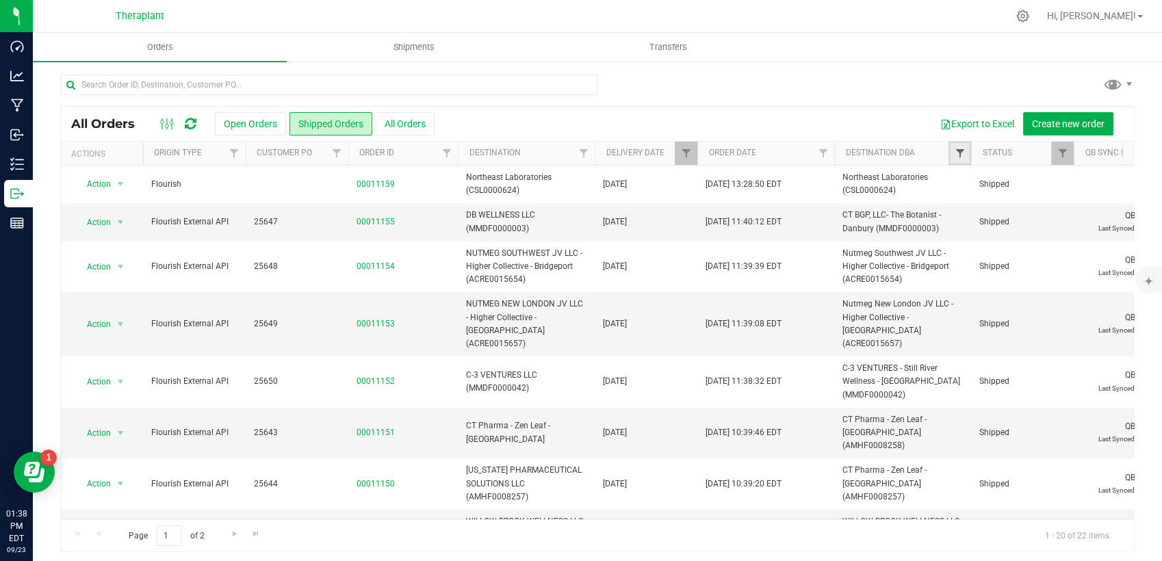
click at [954, 155] on span "Filter" at bounding box center [959, 153] width 11 height 11
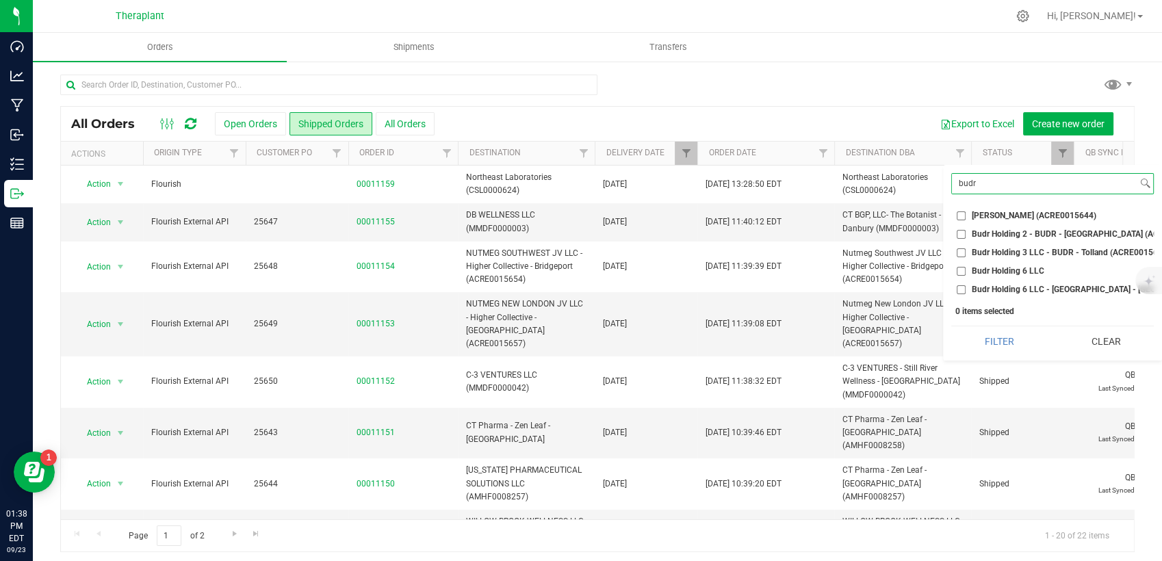
type input "budr"
click at [1002, 293] on span "Budr Holding 6 LLC - [GEOGRAPHIC_DATA] - [GEOGRAPHIC_DATA] (AMHF0008281)" at bounding box center [1126, 289] width 309 height 8
click at [966, 293] on input "Budr Holding 6 LLC - [GEOGRAPHIC_DATA] - [GEOGRAPHIC_DATA] (AMHF0008281)" at bounding box center [961, 289] width 9 height 9
checkbox input "true"
click at [1002, 348] on button "Filter" at bounding box center [999, 341] width 96 height 30
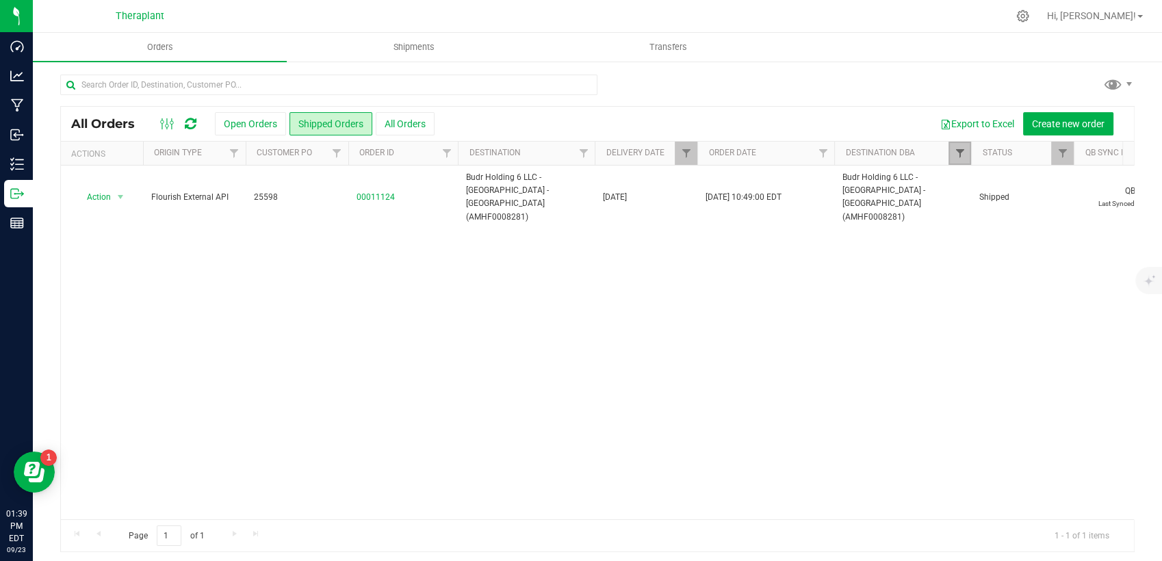
click at [954, 153] on span "Filter" at bounding box center [959, 153] width 11 height 11
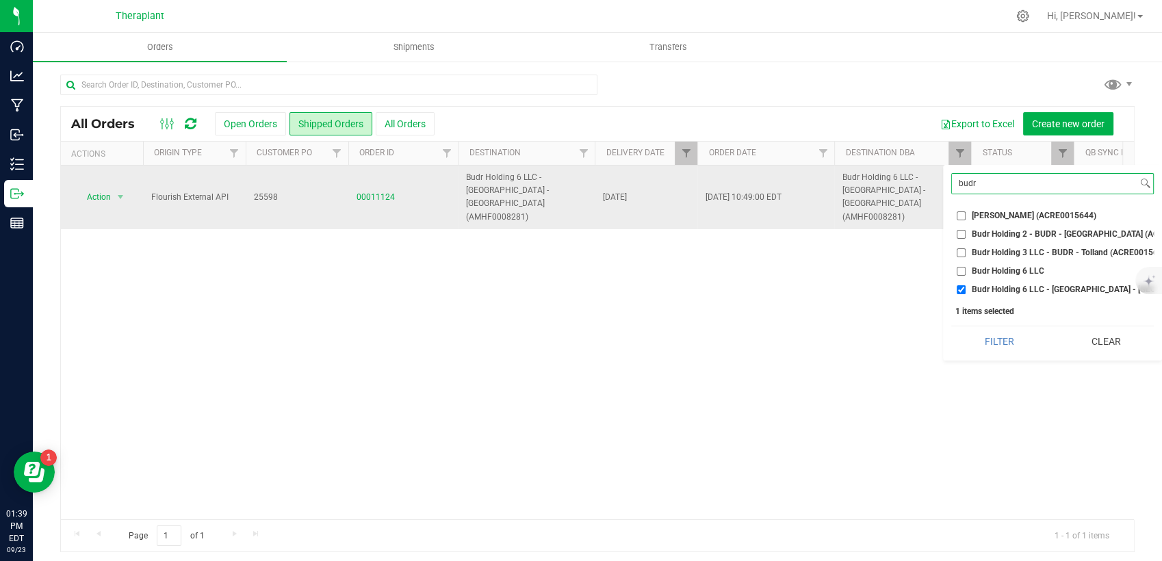
drag, startPoint x: 1010, startPoint y: 180, endPoint x: 933, endPoint y: 182, distance: 77.4
click at [933, 182] on body "Dashboard Analytics Manufacturing Inbound Inventory Outbound Reports 01:39 PM E…" at bounding box center [581, 280] width 1162 height 561
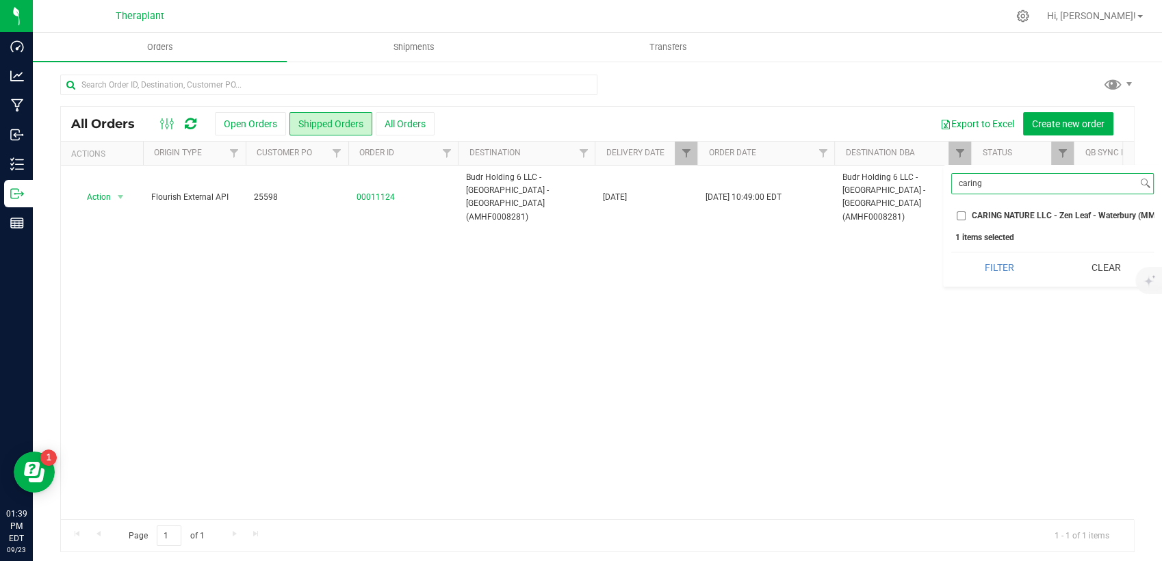
type input "caring"
click at [996, 211] on span "CARING NATURE LLC - Zen Leaf - Waterbury (MMDF0000007)" at bounding box center [1087, 215] width 231 height 8
click at [966, 211] on input "CARING NATURE LLC - Zen Leaf - Waterbury (MMDF0000007)" at bounding box center [961, 215] width 9 height 9
checkbox input "true"
click at [989, 276] on button "Filter" at bounding box center [999, 267] width 96 height 30
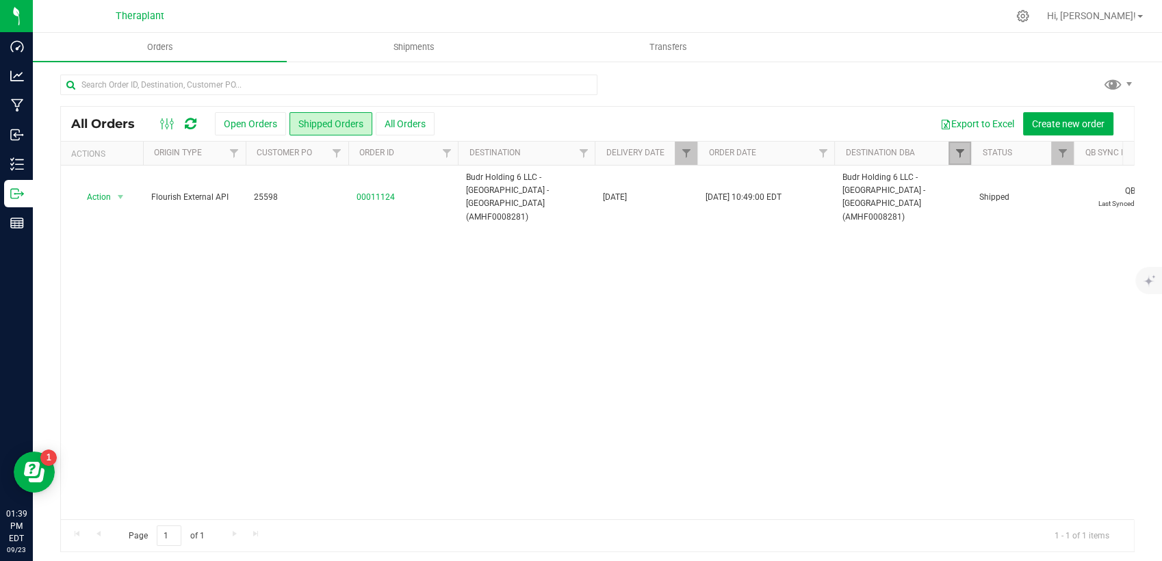
click at [954, 157] on span "Filter" at bounding box center [959, 153] width 11 height 11
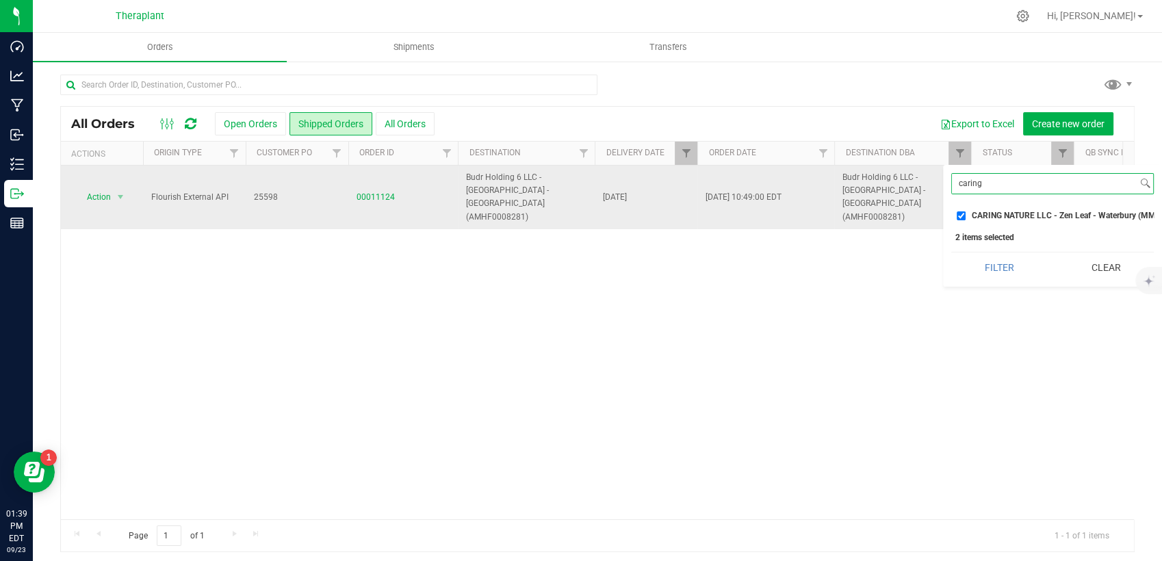
drag, startPoint x: 1008, startPoint y: 181, endPoint x: 898, endPoint y: 183, distance: 110.2
click at [904, 190] on body "Dashboard Analytics Manufacturing Inbound Inventory Outbound Reports 01:39 PM E…" at bounding box center [581, 280] width 1162 height 561
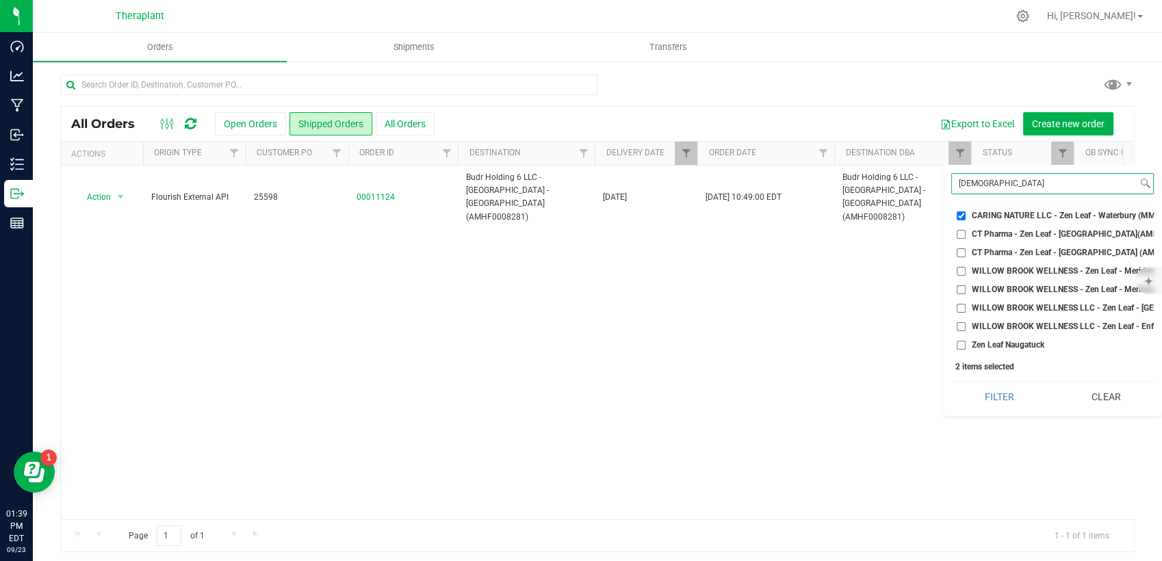
type input "[DEMOGRAPHIC_DATA]"
click at [985, 344] on span "Zen Leaf Naugatuck" at bounding box center [1008, 345] width 73 height 8
click at [966, 344] on input "Zen Leaf Naugatuck" at bounding box center [961, 345] width 9 height 9
checkbox input "true"
click at [989, 402] on button "Filter" at bounding box center [999, 397] width 96 height 30
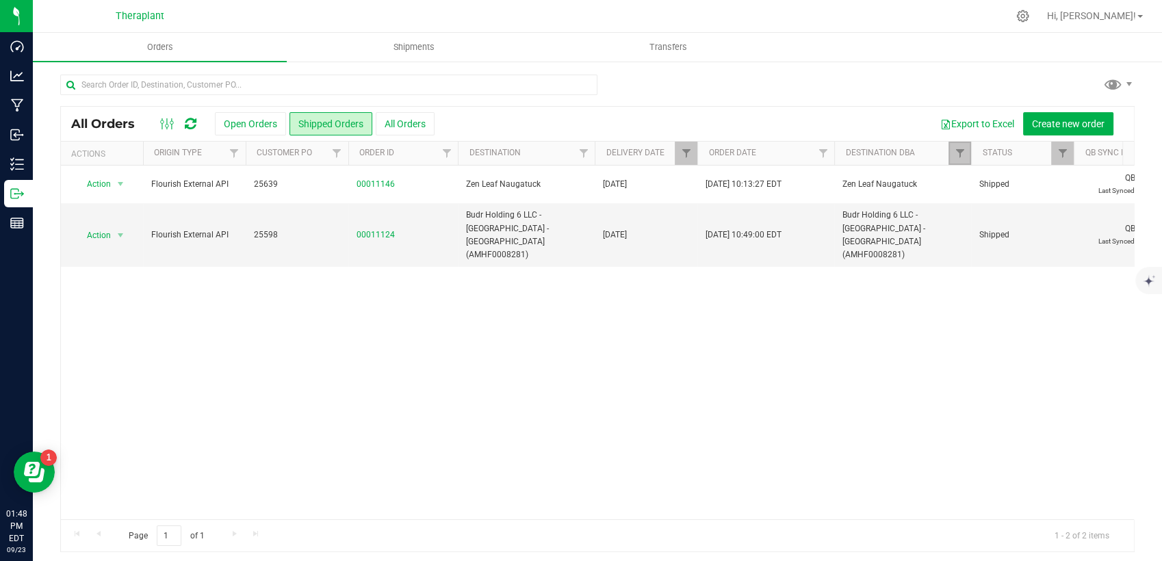
click at [958, 161] on link "Filter" at bounding box center [959, 153] width 23 height 23
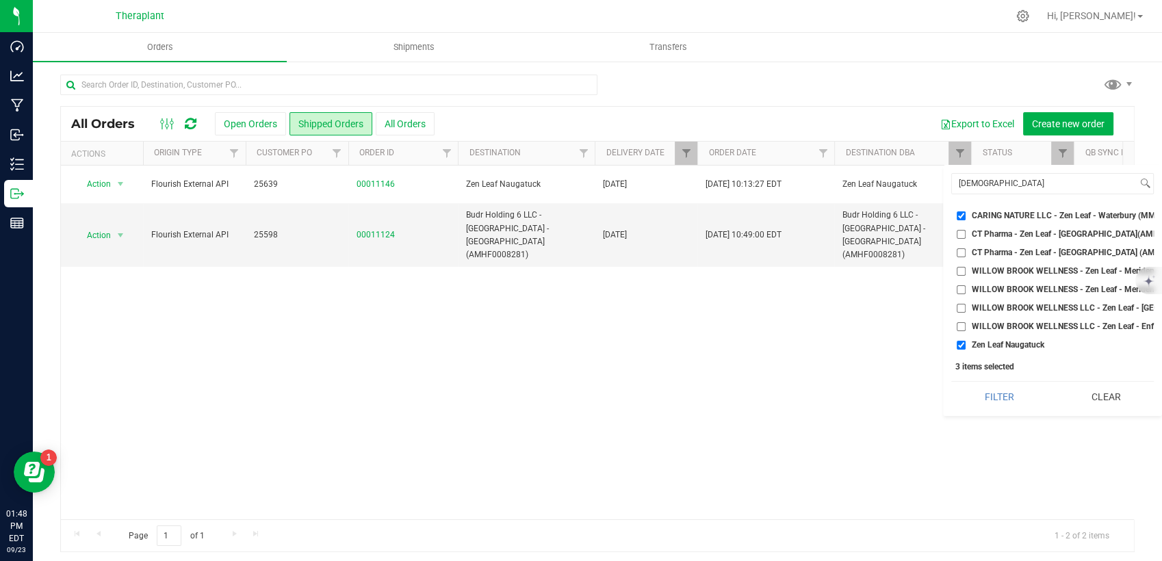
drag, startPoint x: 1100, startPoint y: 406, endPoint x: 1097, endPoint y: 393, distance: 13.4
click at [1100, 405] on button "Clear" at bounding box center [1105, 397] width 96 height 30
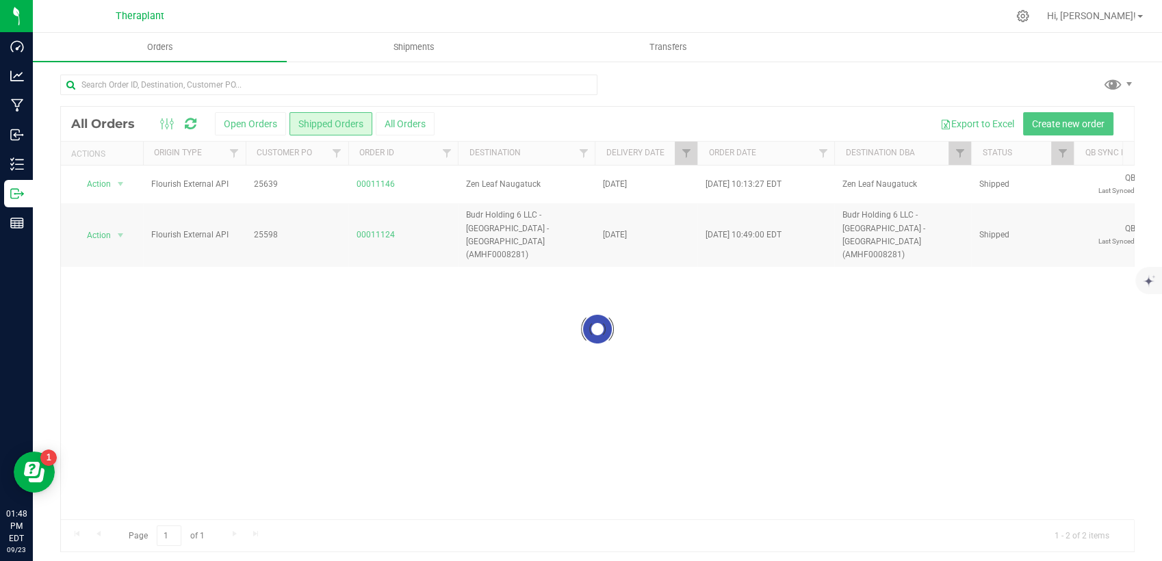
checkbox input "false"
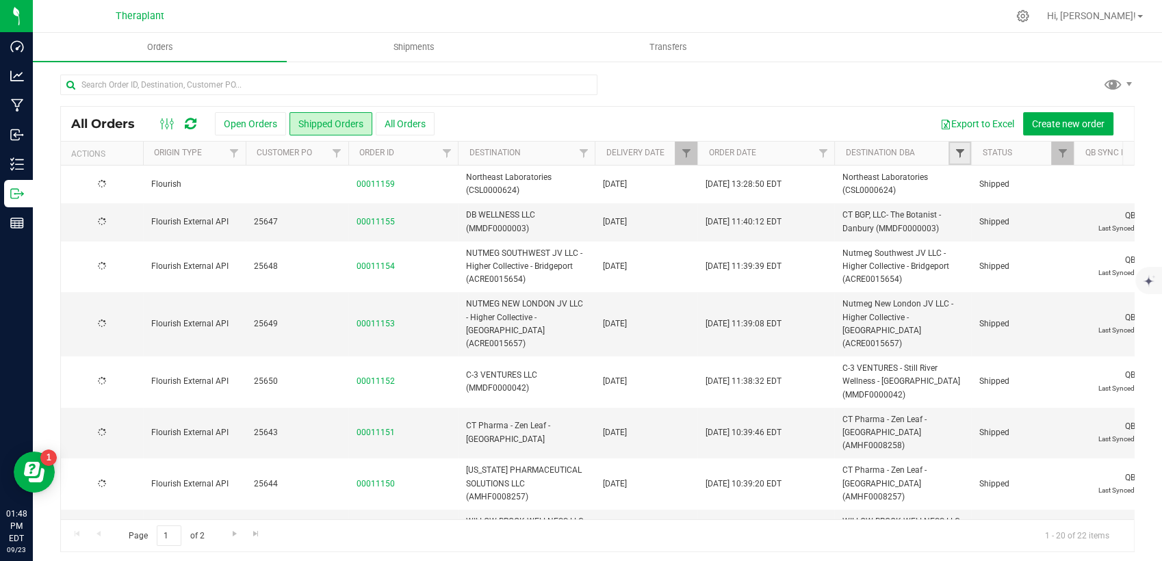
click at [955, 154] on span "Filter" at bounding box center [959, 153] width 11 height 11
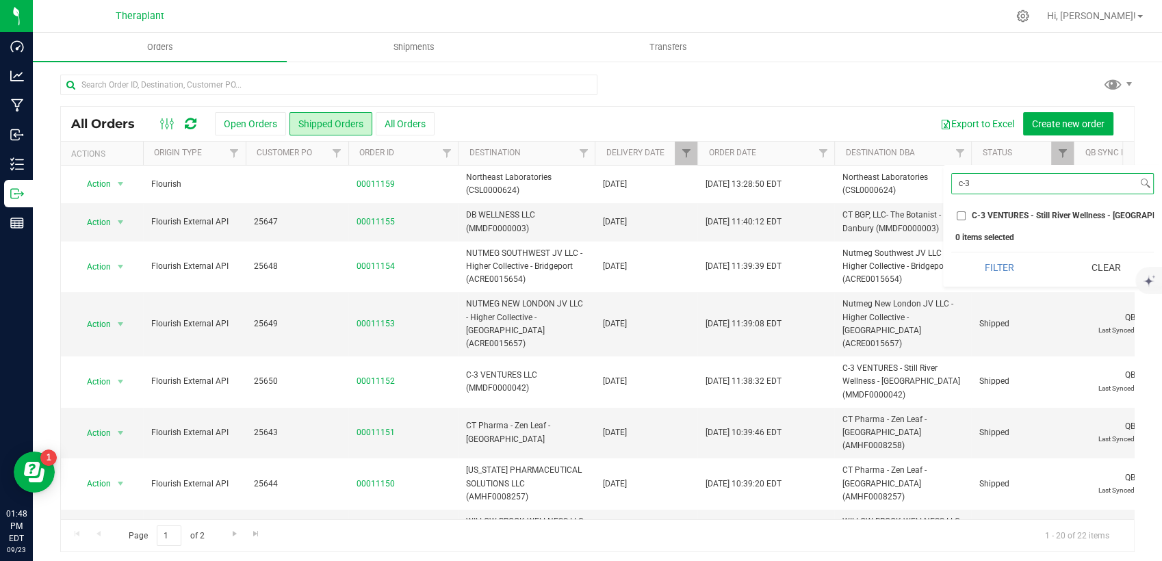
type input "c-3"
click at [1018, 213] on span "C-3 VENTURES - Still River Wellness - [GEOGRAPHIC_DATA] (MMDF0000042)" at bounding box center [1115, 215] width 286 height 8
click at [966, 213] on input "C-3 VENTURES - Still River Wellness - [GEOGRAPHIC_DATA] (MMDF0000042)" at bounding box center [961, 215] width 9 height 9
checkbox input "true"
click at [998, 278] on button "Filter" at bounding box center [999, 267] width 96 height 30
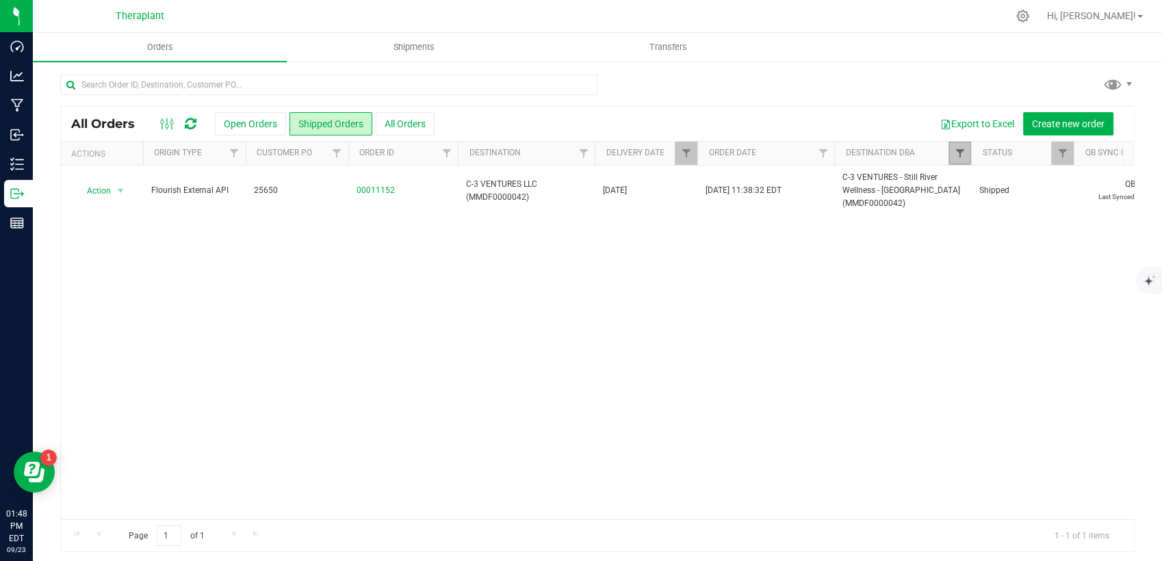
click at [961, 154] on span "Filter" at bounding box center [959, 153] width 11 height 11
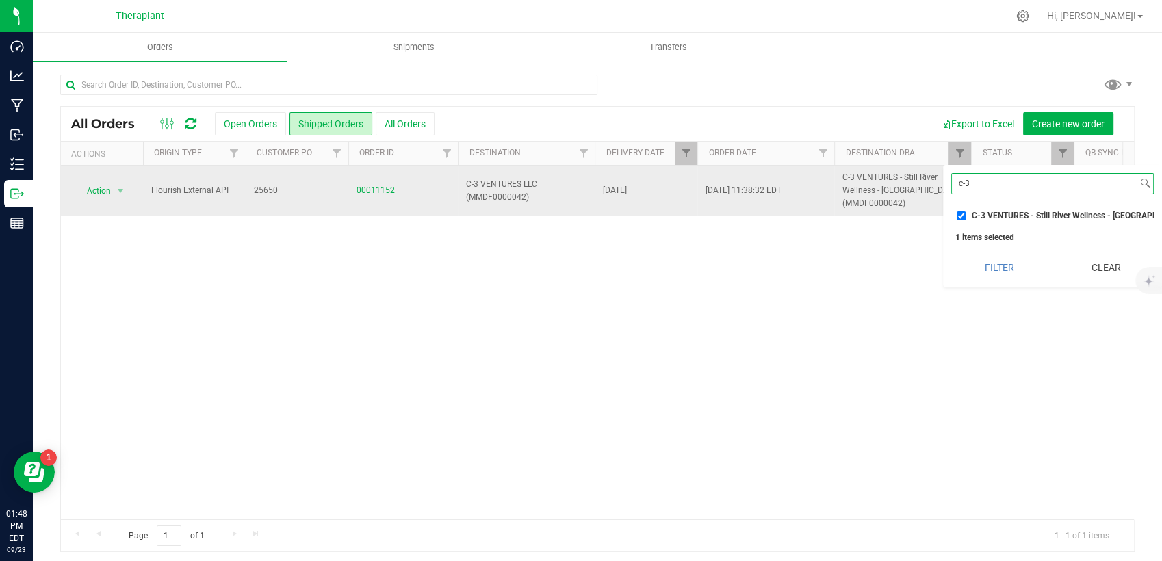
drag, startPoint x: 1000, startPoint y: 185, endPoint x: 877, endPoint y: 200, distance: 124.1
click at [882, 203] on body "Dashboard Analytics Manufacturing Inbound Inventory Outbound Reports 01:48 PM E…" at bounding box center [581, 280] width 1162 height 561
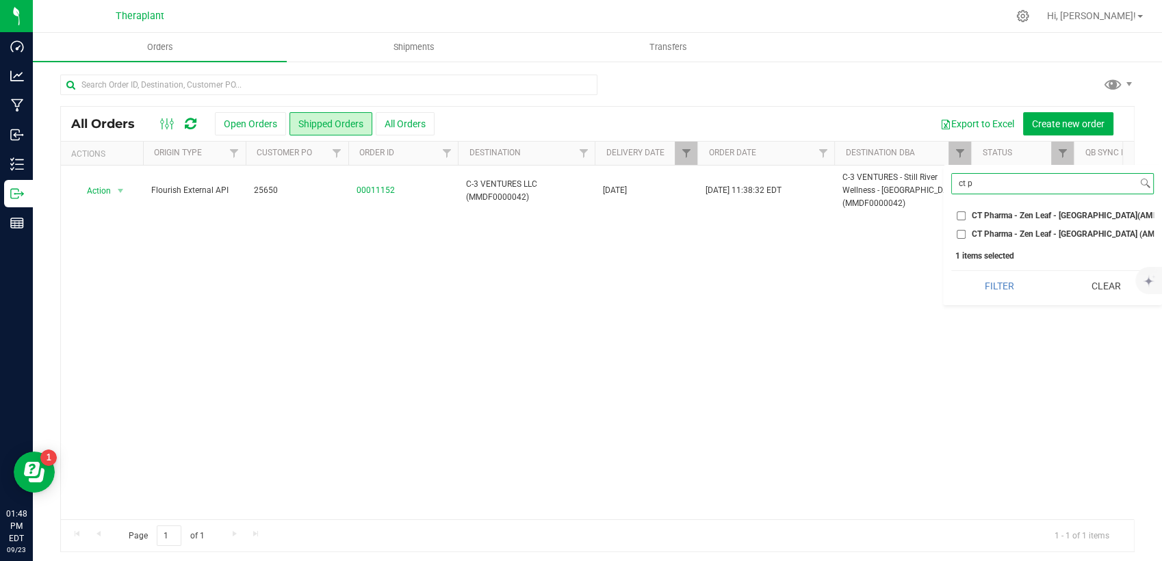
type input "ct p"
click at [1008, 215] on span "CT Pharma - Zen Leaf - [GEOGRAPHIC_DATA](AMHF0008258)" at bounding box center [1086, 215] width 228 height 8
click at [966, 215] on input "CT Pharma - Zen Leaf - [GEOGRAPHIC_DATA](AMHF0008258)" at bounding box center [961, 215] width 9 height 9
checkbox input "true"
click at [967, 287] on button "Filter" at bounding box center [999, 286] width 96 height 30
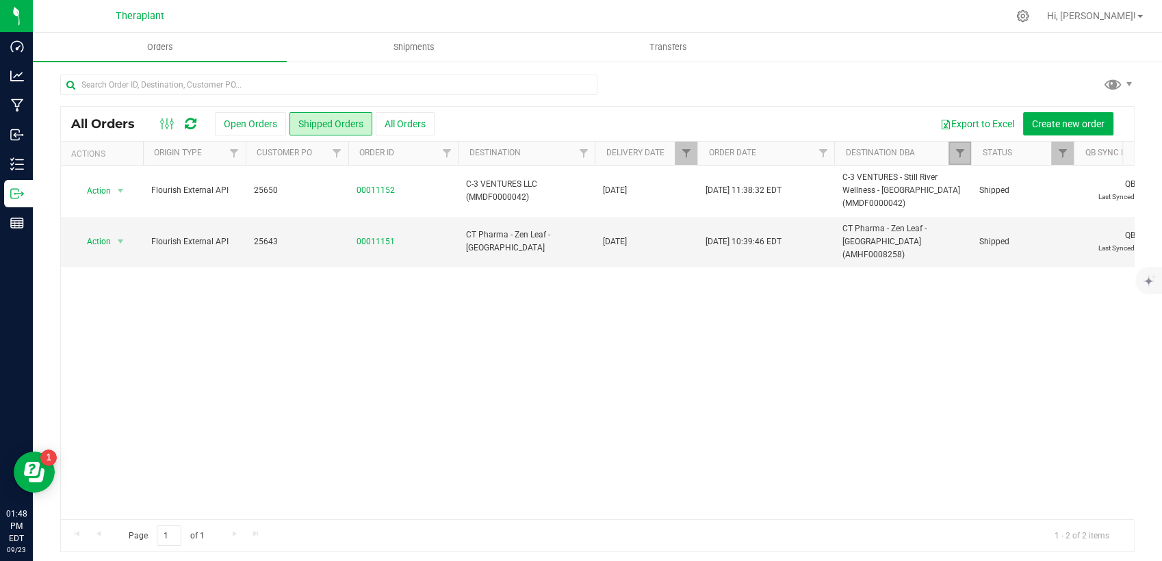
click at [953, 159] on link "Filter" at bounding box center [959, 153] width 23 height 23
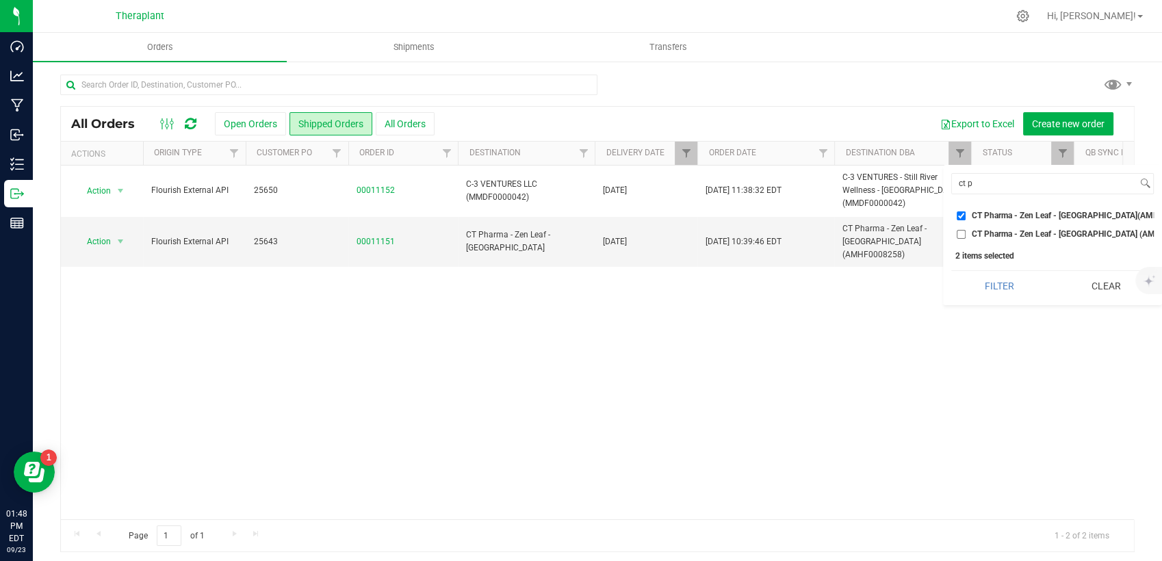
click at [1057, 298] on div "Filter Clear" at bounding box center [1052, 285] width 203 height 31
click at [1075, 294] on button "Clear" at bounding box center [1105, 286] width 96 height 30
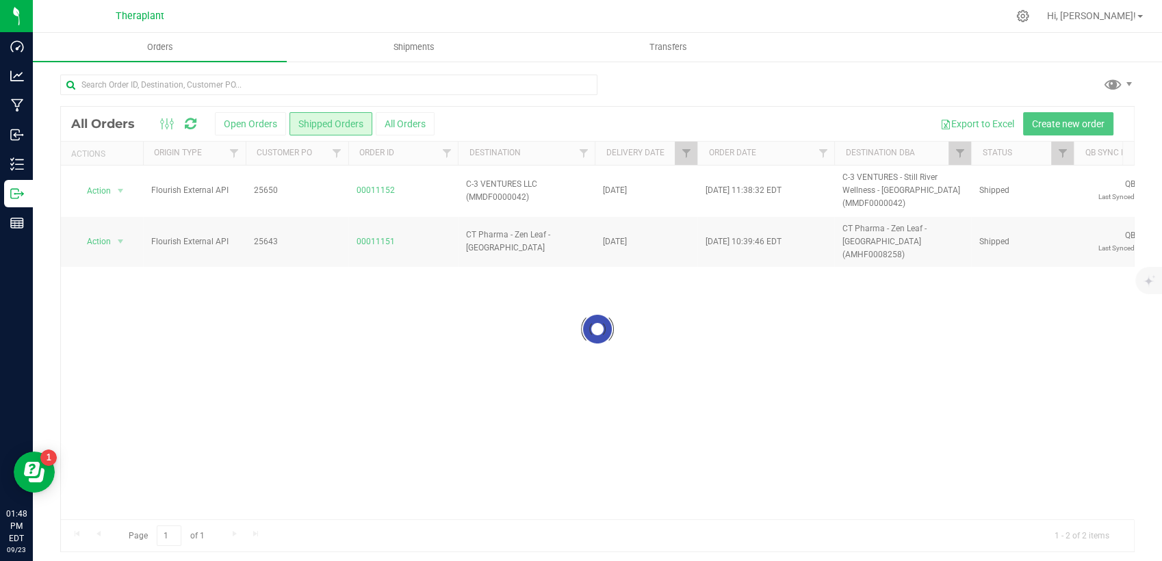
checkbox input "false"
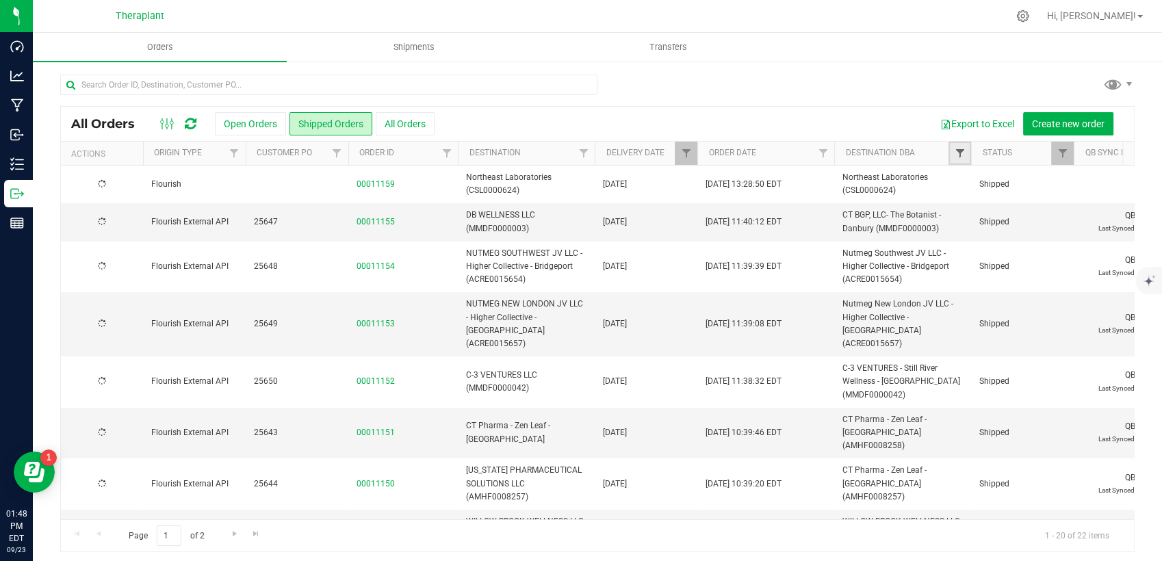
click at [957, 156] on span "Filter" at bounding box center [959, 153] width 11 height 11
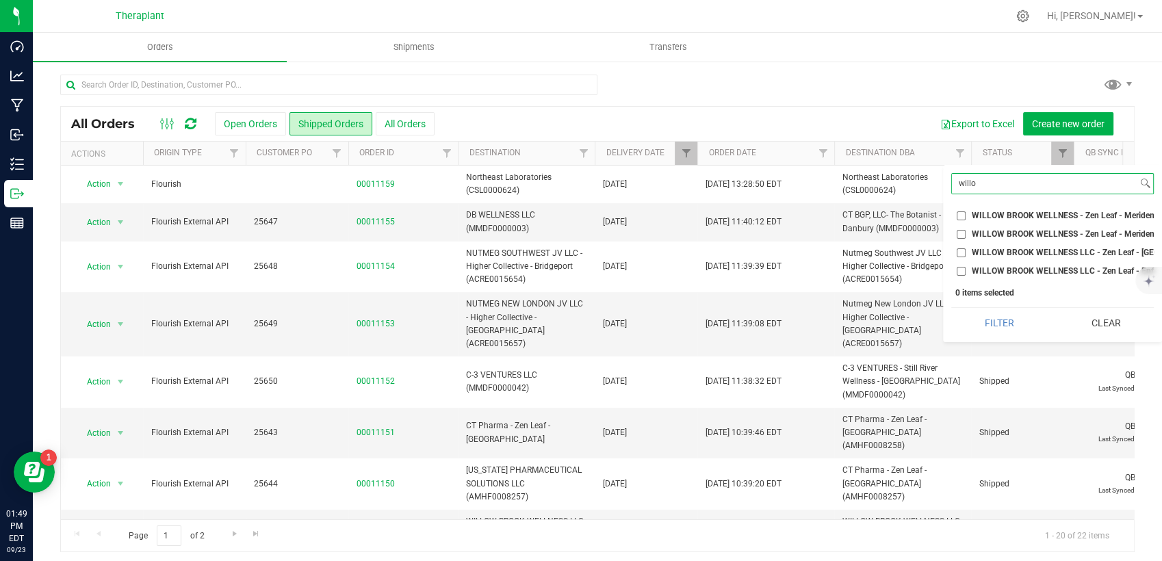
type input "willo"
click at [998, 211] on span "WILLOW BROOK WELLNESS - Zen Leaf - Meriden (AMHF.0008254)" at bounding box center [1096, 215] width 248 height 8
click at [966, 211] on input "WILLOW BROOK WELLNESS - Zen Leaf - Meriden (AMHF.0008254)" at bounding box center [961, 215] width 9 height 9
checkbox input "true"
click at [983, 235] on span "WILLOW BROOK WELLNESS - Zen Leaf - Meriden (MMDF0000066)" at bounding box center [1096, 234] width 249 height 8
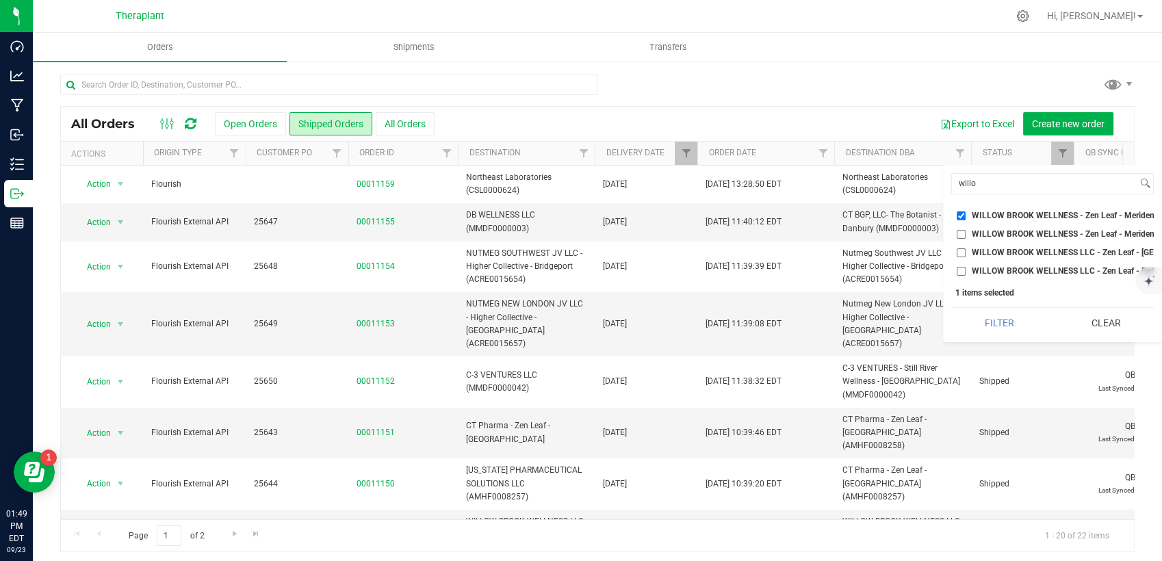
click at [966, 235] on input "WILLOW BROOK WELLNESS - Zen Leaf - Meriden (MMDF0000066)" at bounding box center [961, 234] width 9 height 9
checkbox input "true"
click at [979, 335] on button "Filter" at bounding box center [999, 323] width 96 height 30
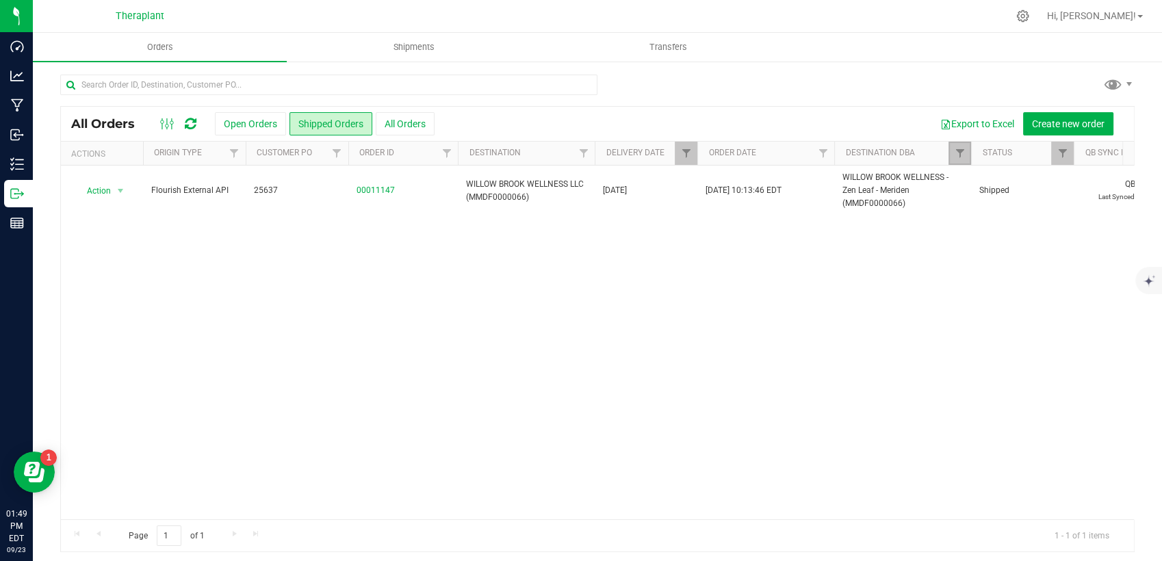
click at [965, 148] on link "Filter" at bounding box center [959, 153] width 23 height 23
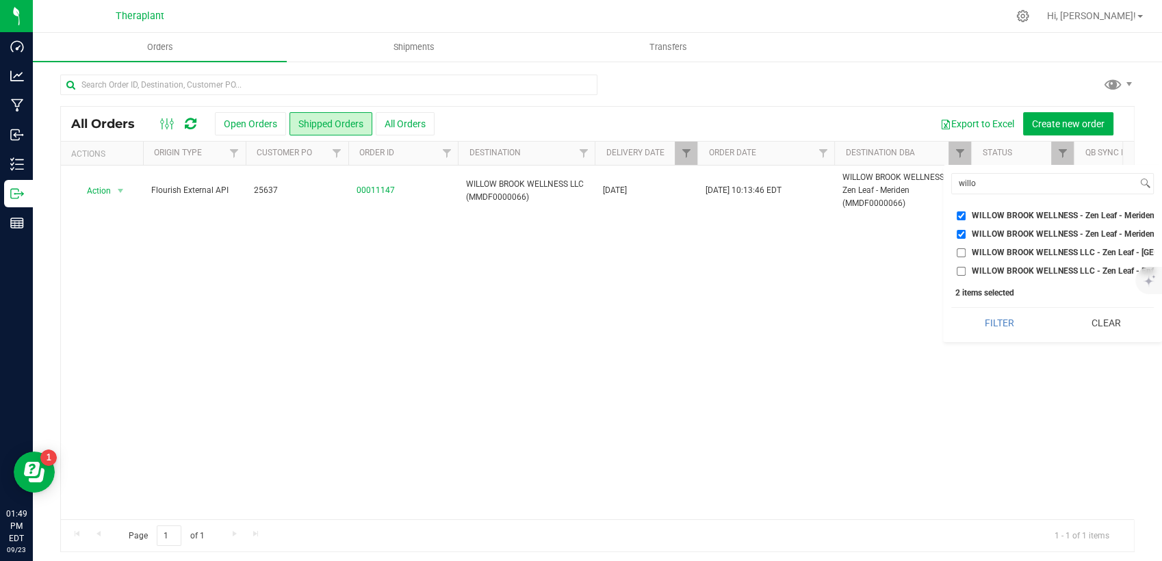
drag, startPoint x: 1100, startPoint y: 333, endPoint x: 1083, endPoint y: 300, distance: 36.8
click at [1100, 333] on button "Clear" at bounding box center [1105, 323] width 96 height 30
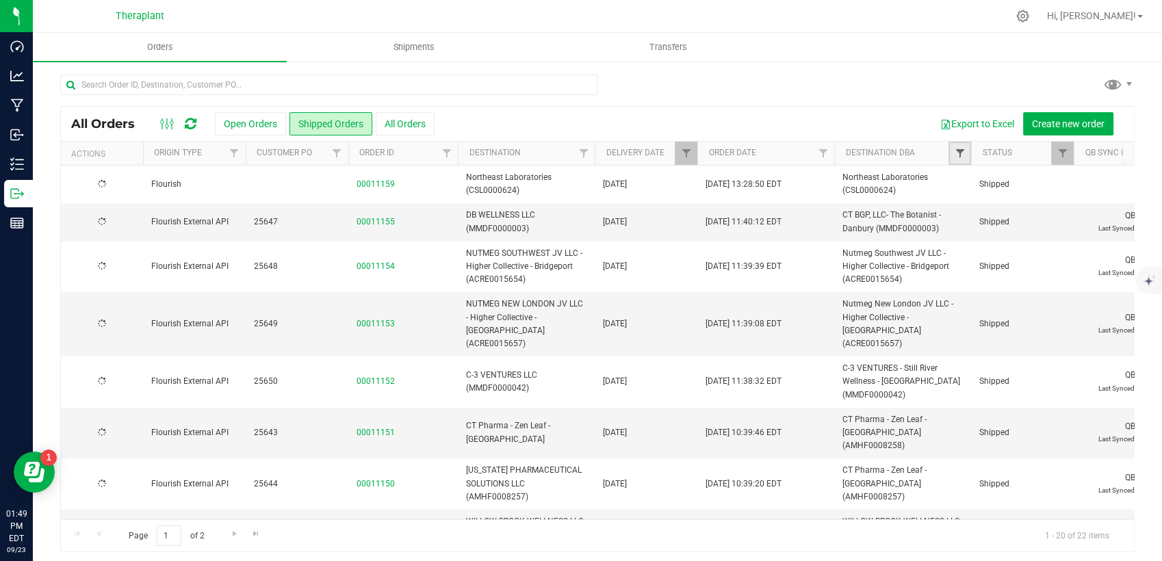
click at [959, 156] on span "Filter" at bounding box center [959, 153] width 11 height 11
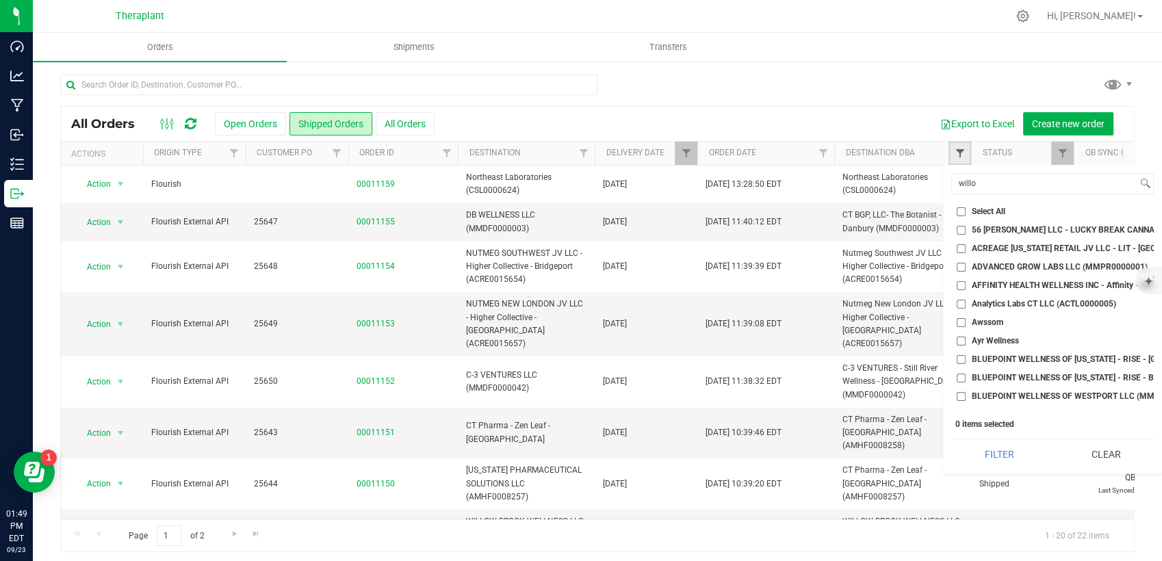
click at [959, 156] on span "Filter" at bounding box center [959, 153] width 11 height 11
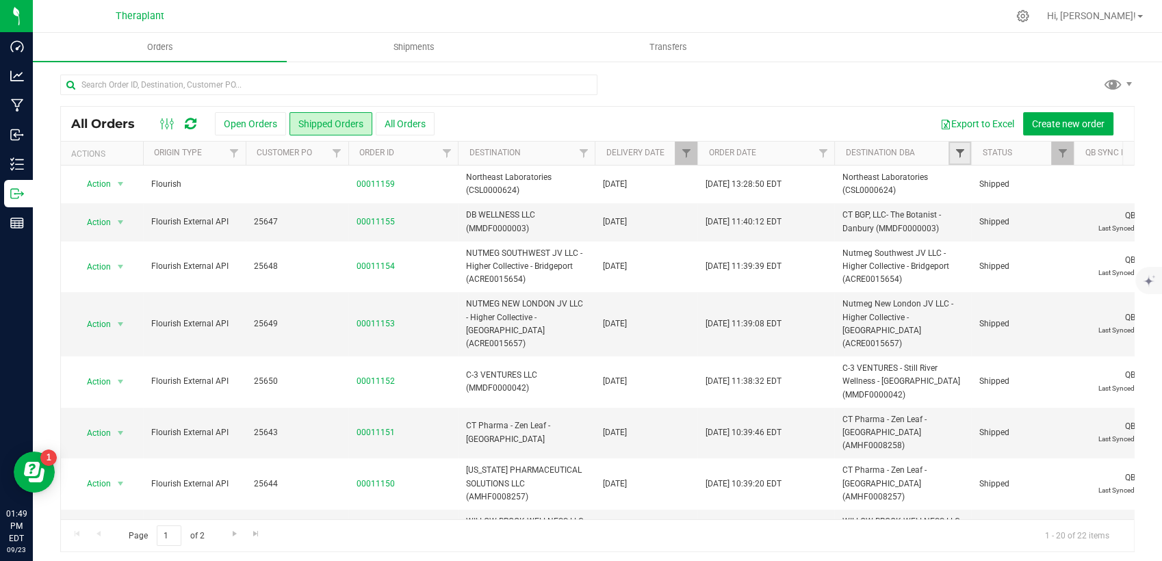
scroll to position [4, 0]
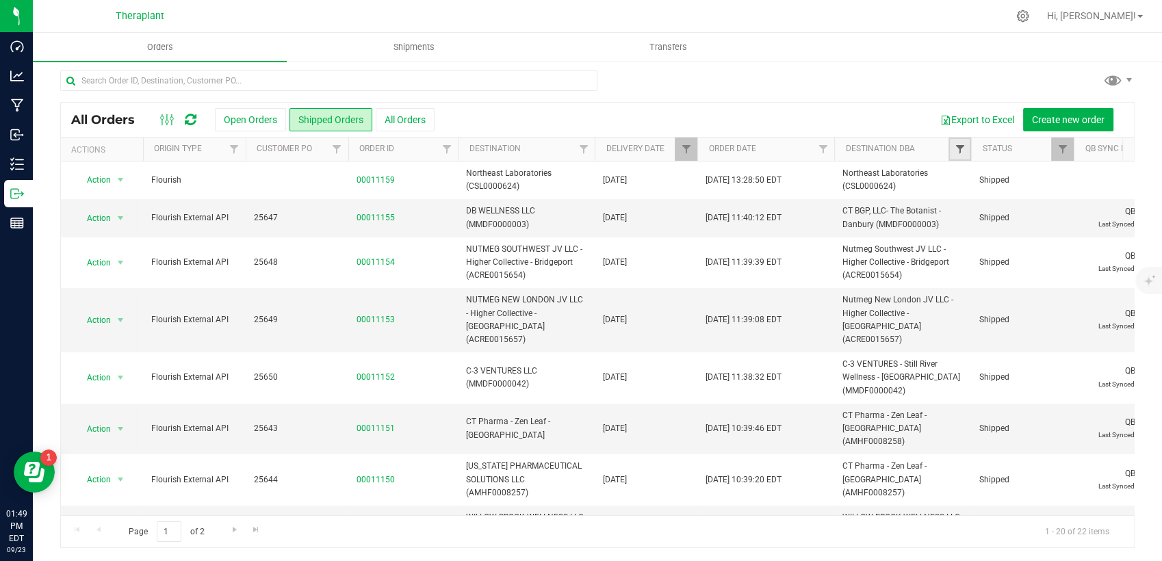
click at [959, 156] on link "Filter" at bounding box center [959, 149] width 23 height 23
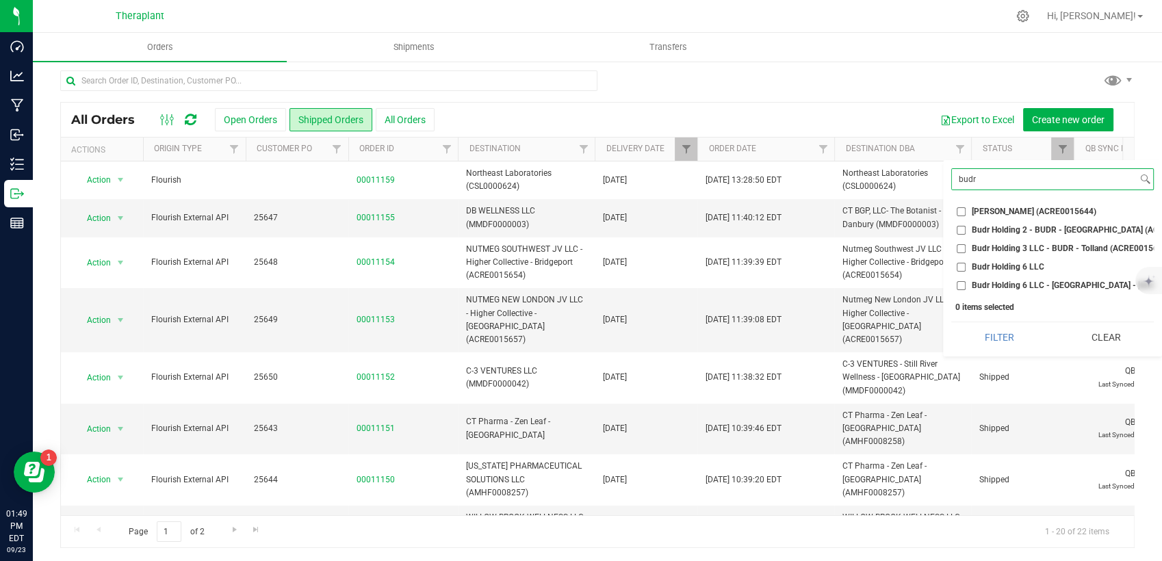
type input "budr"
click at [993, 229] on span "Budr Holding 2 - BUDR - [GEOGRAPHIC_DATA] (ACRE0015670)" at bounding box center [1088, 230] width 233 height 8
click at [966, 229] on input "Budr Holding 2 - BUDR - [GEOGRAPHIC_DATA] (ACRE0015670)" at bounding box center [961, 230] width 9 height 9
checkbox input "true"
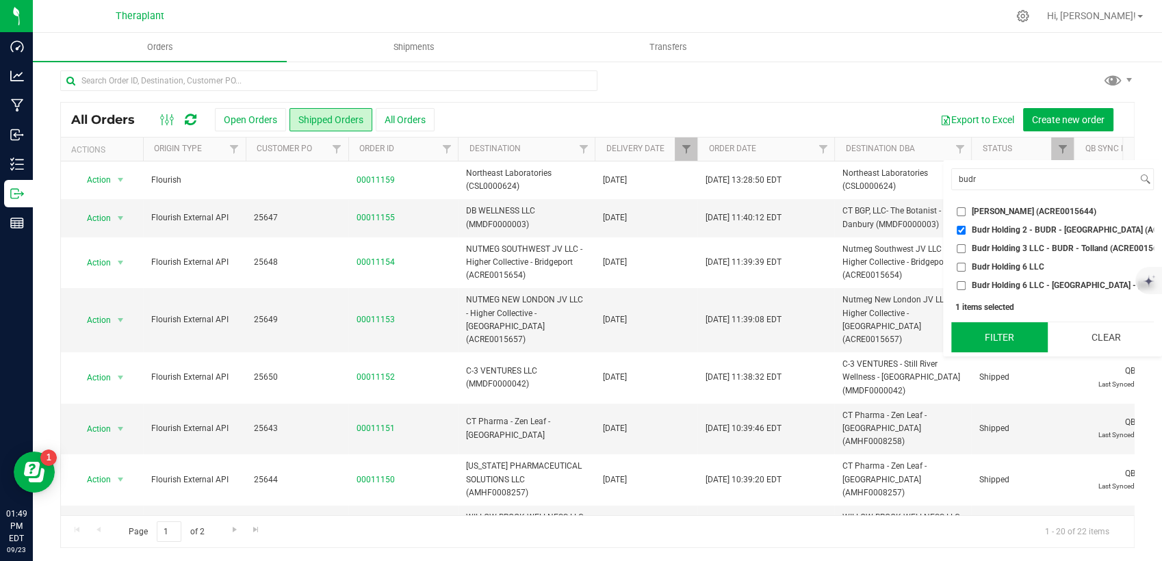
click at [1005, 352] on button "Filter" at bounding box center [999, 337] width 96 height 30
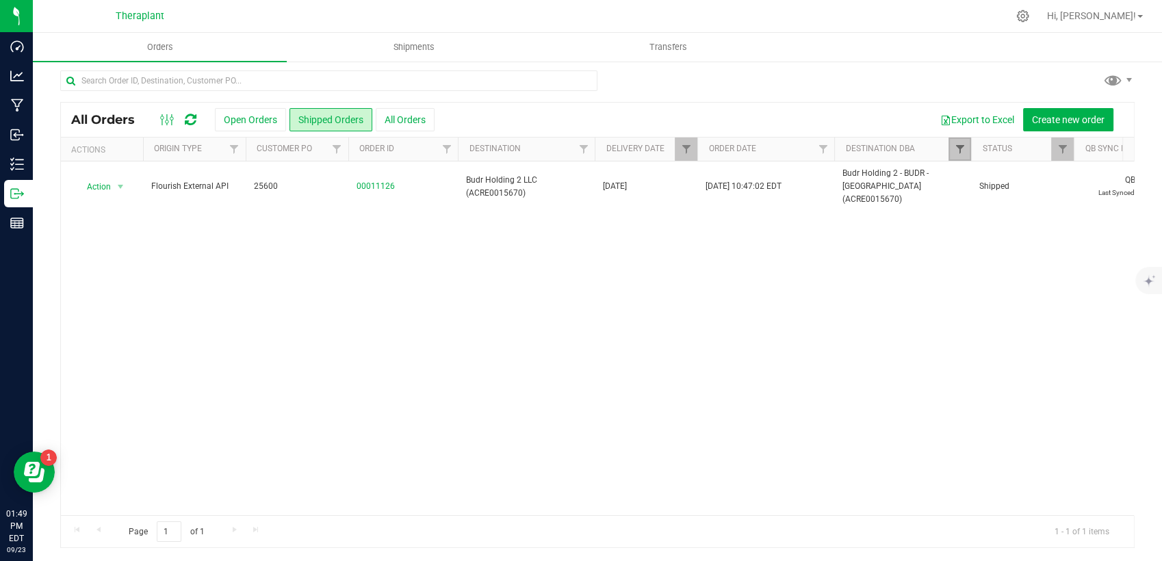
click at [954, 146] on span "Filter" at bounding box center [959, 149] width 11 height 11
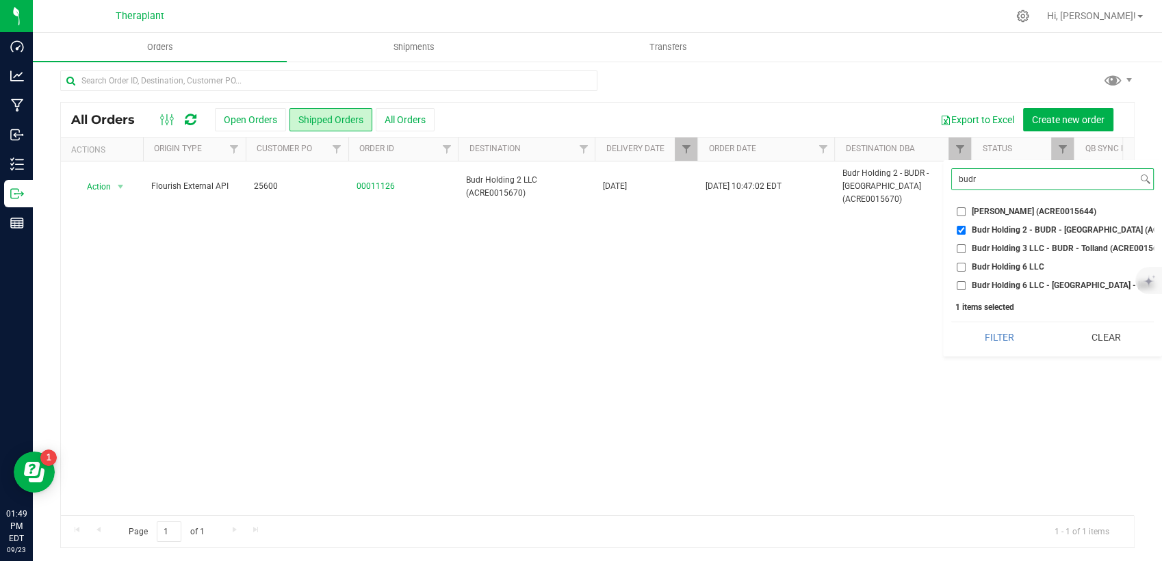
drag, startPoint x: 1007, startPoint y: 183, endPoint x: 864, endPoint y: 203, distance: 144.4
click at [845, 207] on body "Dashboard Analytics Manufacturing Inbound Inventory Outbound Reports 01:49 PM E…" at bounding box center [581, 280] width 1162 height 561
type input "wil"
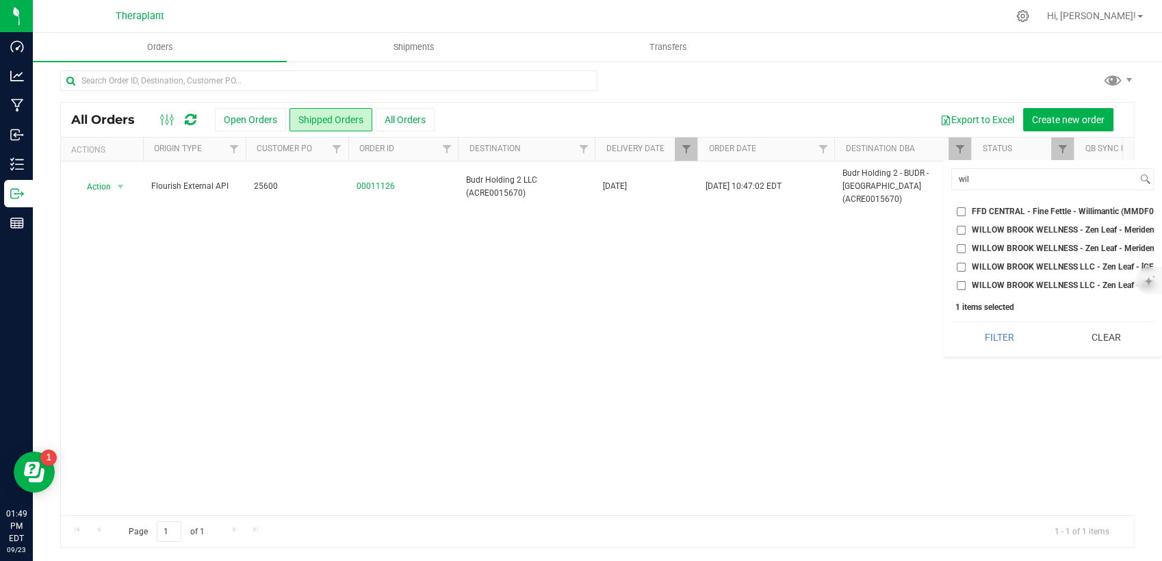
click at [1006, 288] on span "WILLOW BROOK WELLNESS LLC - Zen Leaf - Enfield (AMHF0008260)" at bounding box center [1101, 285] width 259 height 8
click at [966, 288] on input "WILLOW BROOK WELLNESS LLC - Zen Leaf - Enfield (AMHF0008260)" at bounding box center [961, 285] width 9 height 9
checkbox input "true"
click at [1003, 352] on button "Filter" at bounding box center [999, 337] width 96 height 30
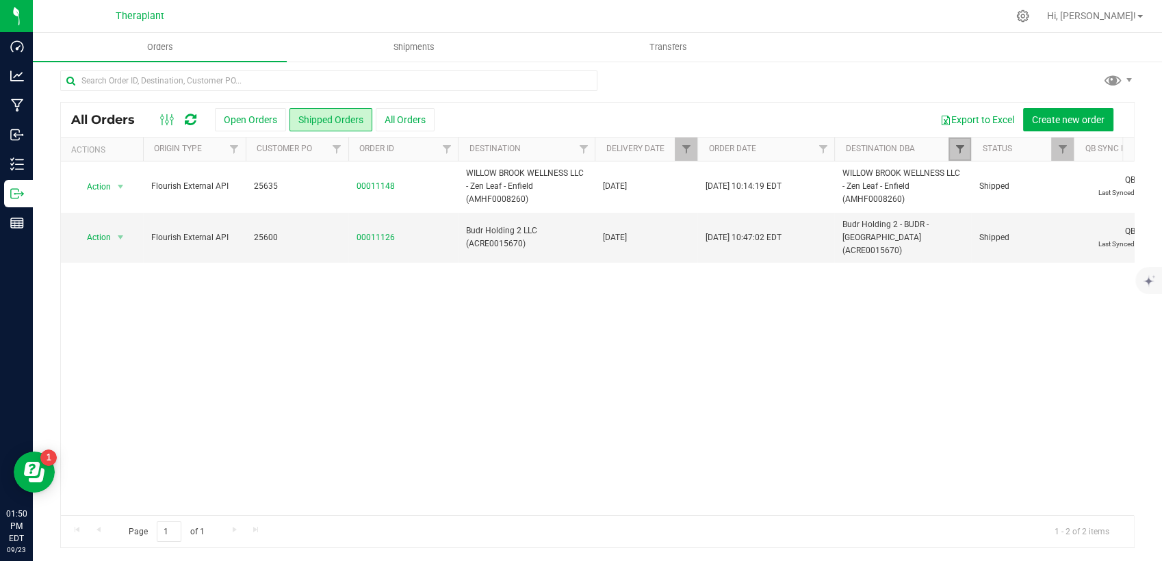
click at [959, 151] on span "Filter" at bounding box center [959, 149] width 11 height 11
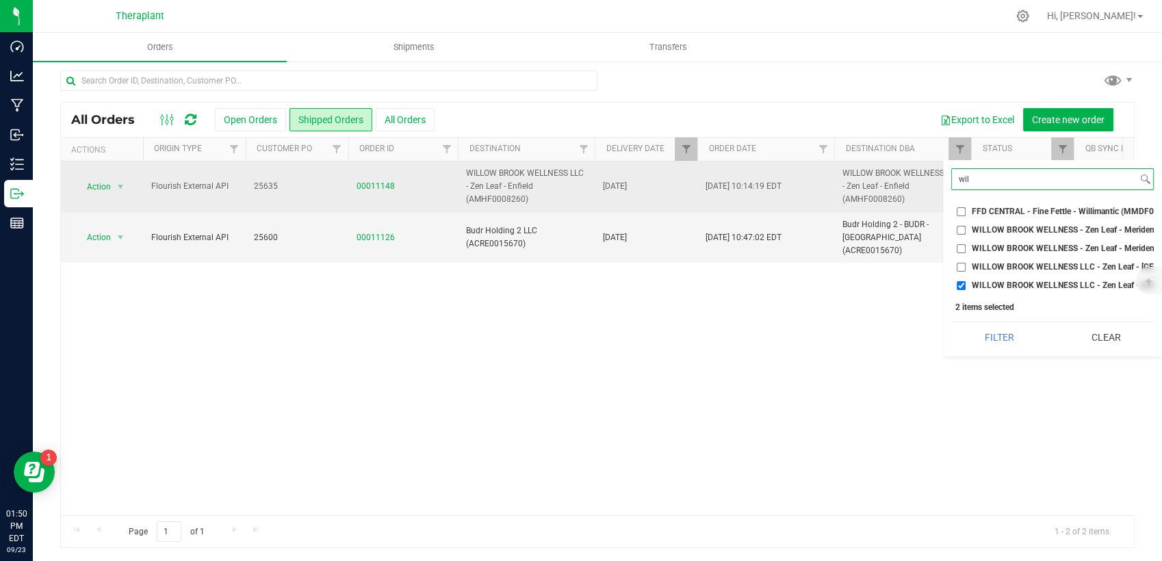
drag, startPoint x: 957, startPoint y: 198, endPoint x: 933, endPoint y: 203, distance: 24.4
click at [933, 203] on body "Dashboard Analytics Manufacturing Inbound Inventory Outbound Reports 01:50 PM E…" at bounding box center [581, 280] width 1162 height 561
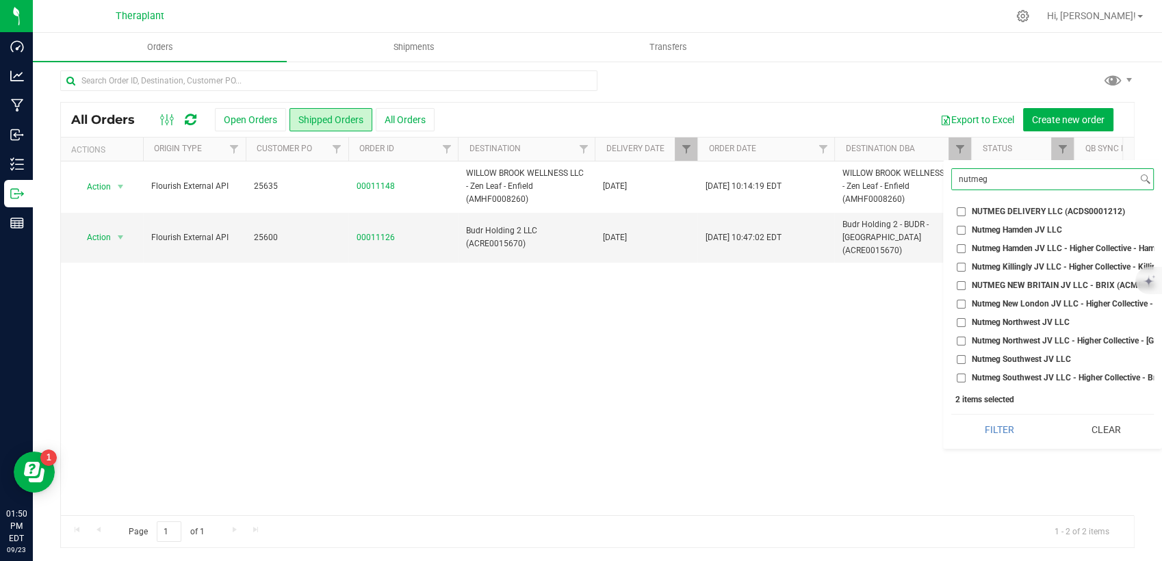
type input "nutmeg"
click at [1028, 337] on span "Nutmeg Northwest JV LLC - Higher Collective - [GEOGRAPHIC_DATA] (ACRE0015662)" at bounding box center [1129, 341] width 315 height 8
click at [966, 337] on input "Nutmeg Northwest JV LLC - Higher Collective - [GEOGRAPHIC_DATA] (ACRE0015662)" at bounding box center [961, 341] width 9 height 9
checkbox input "true"
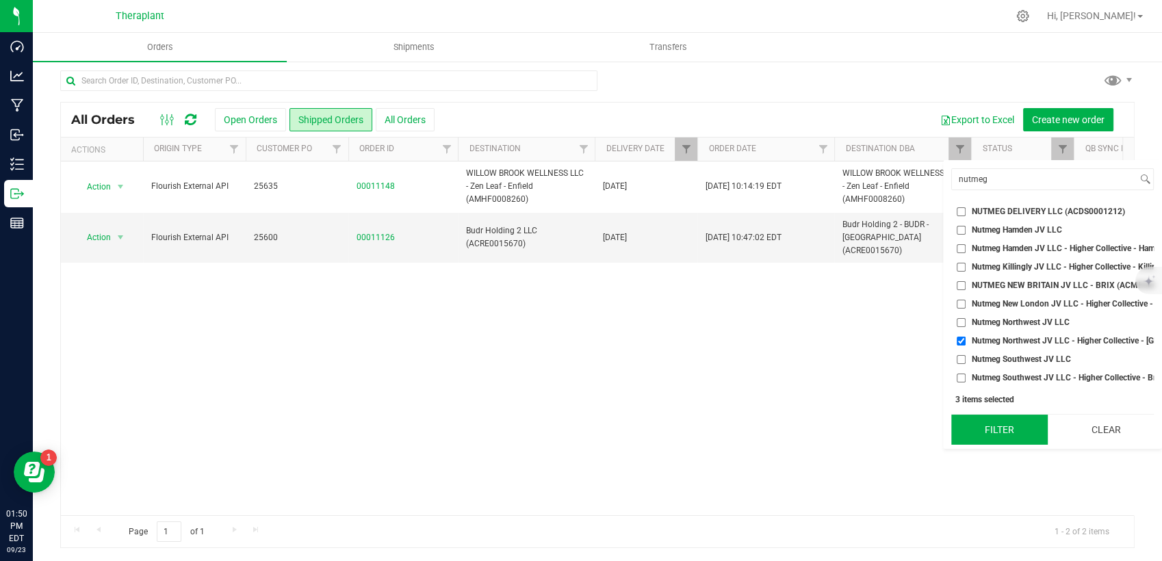
click at [1020, 438] on button "Filter" at bounding box center [999, 430] width 96 height 30
